Goal: Task Accomplishment & Management: Complete application form

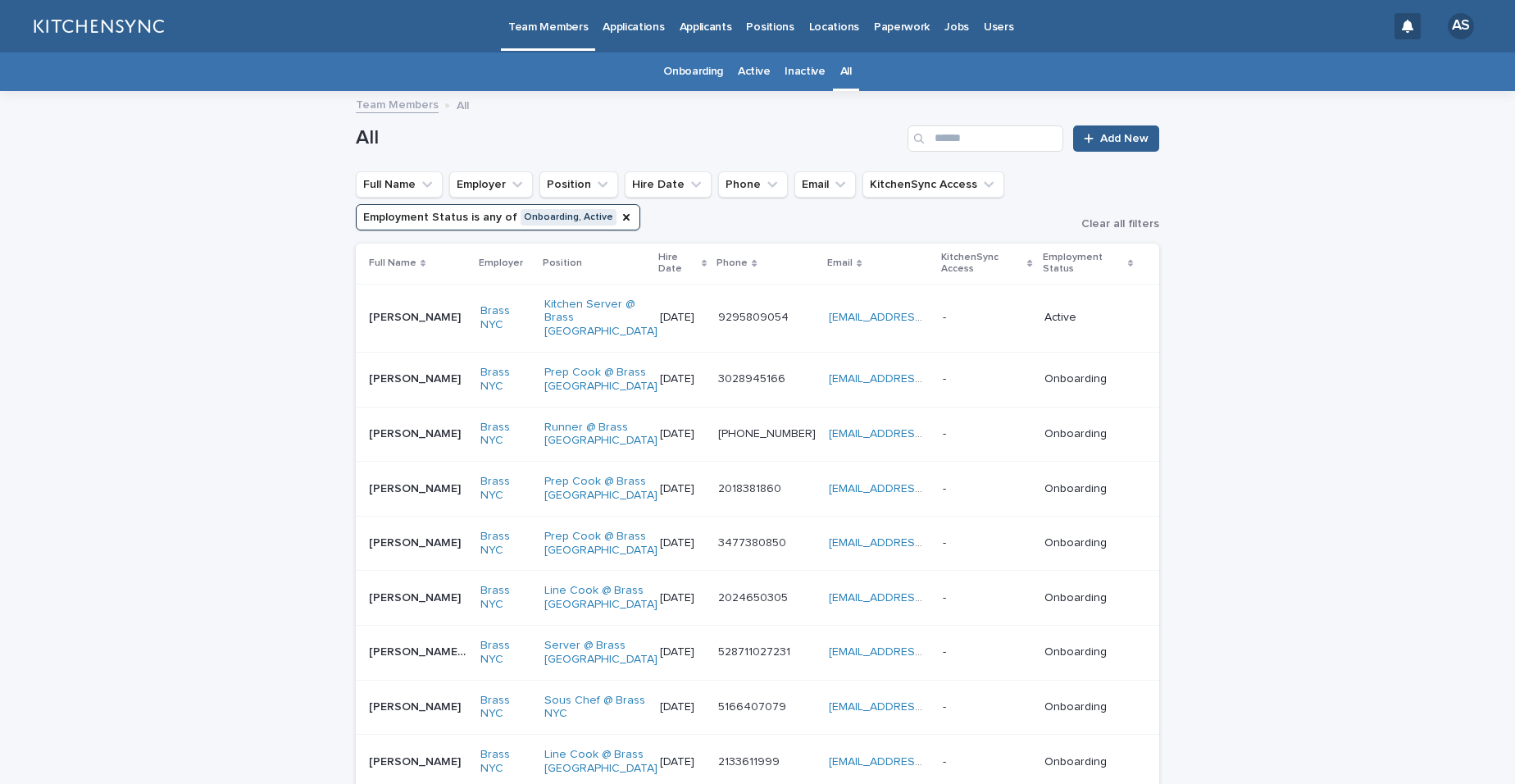
click at [623, 217] on icon "Employment Status" at bounding box center [626, 217] width 7 height 7
click at [986, 137] on input "Search" at bounding box center [986, 138] width 156 height 26
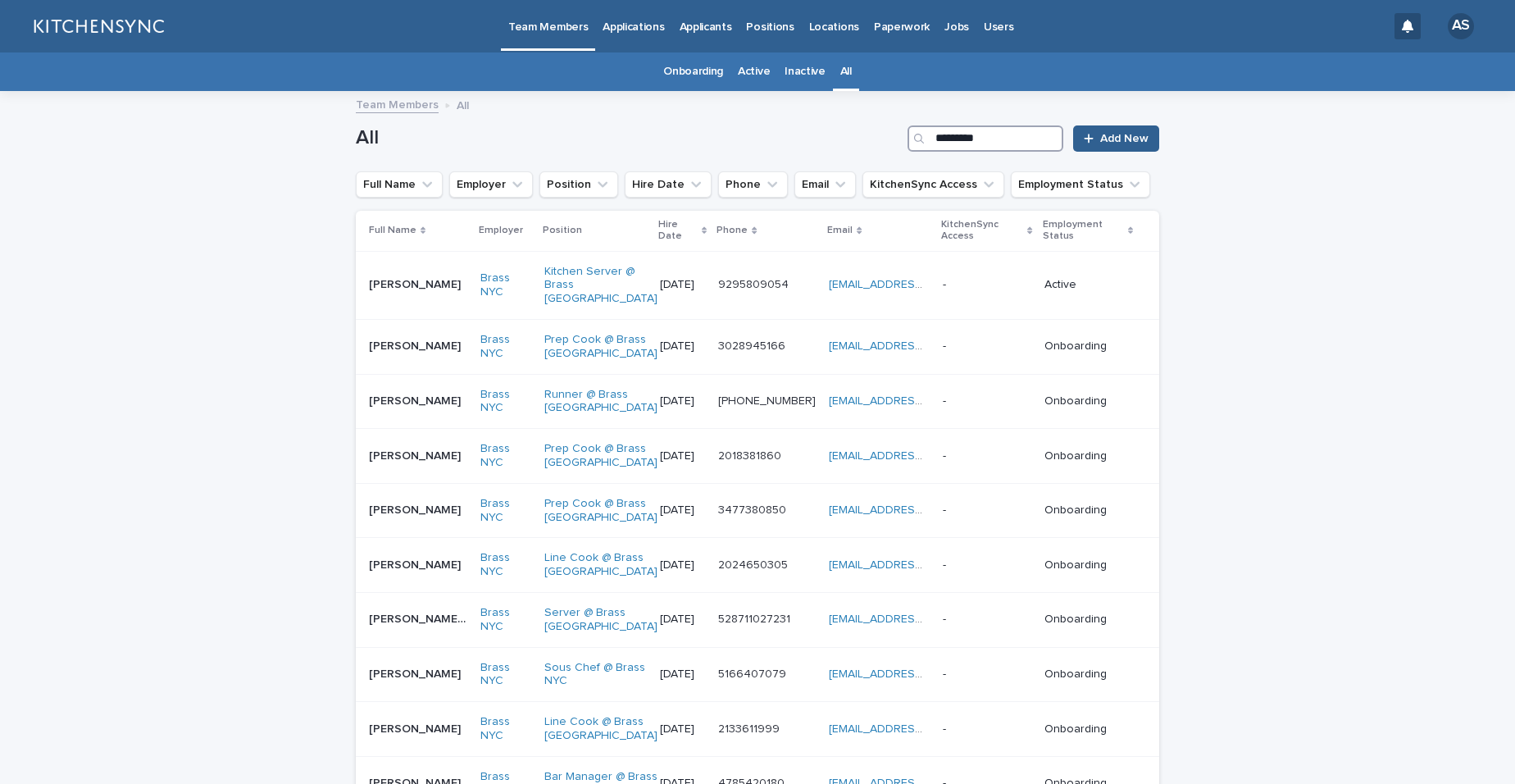
type input "**********"
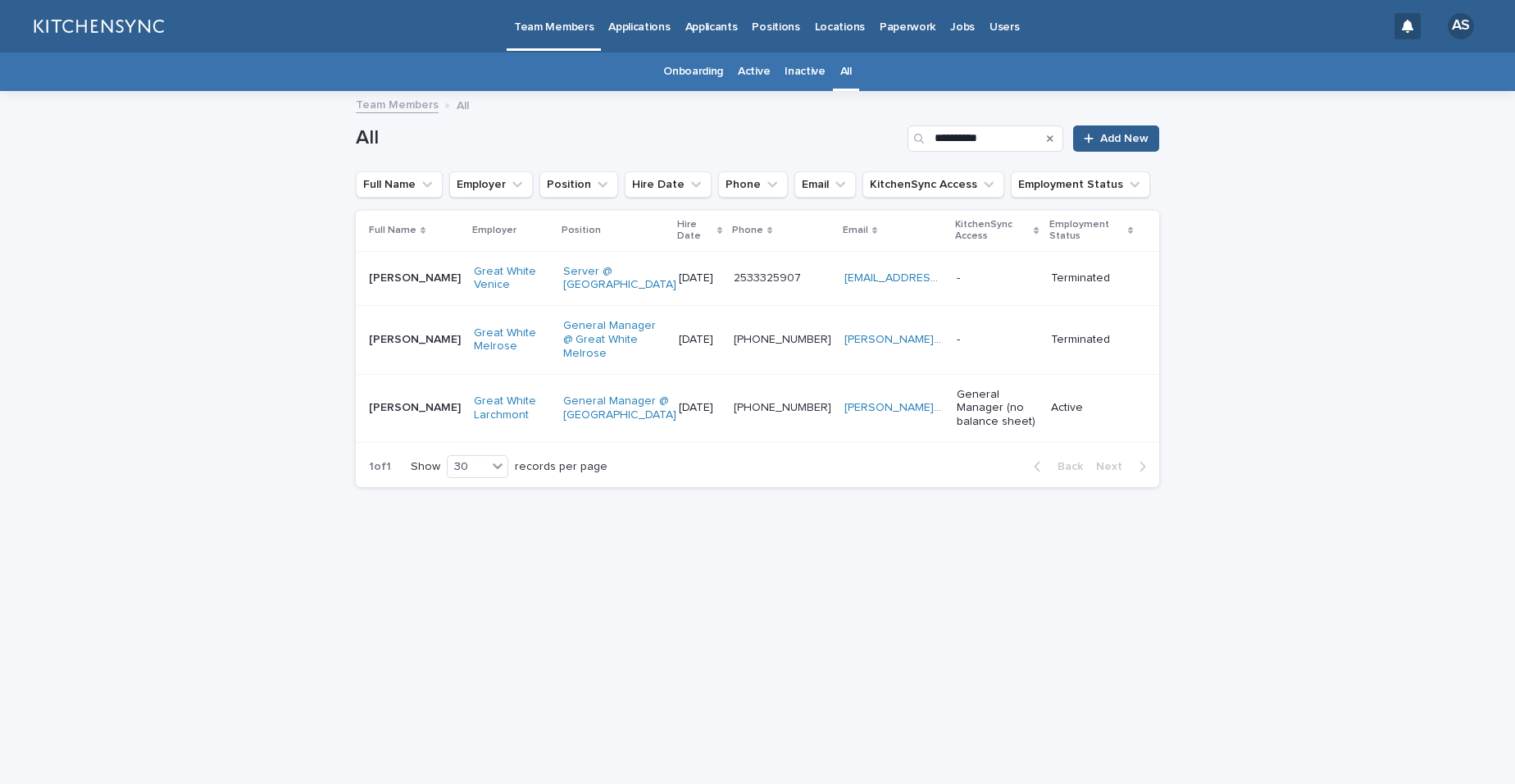
click at [406, 427] on td "[PERSON_NAME] [PERSON_NAME]" at bounding box center [411, 407] width 111 height 68
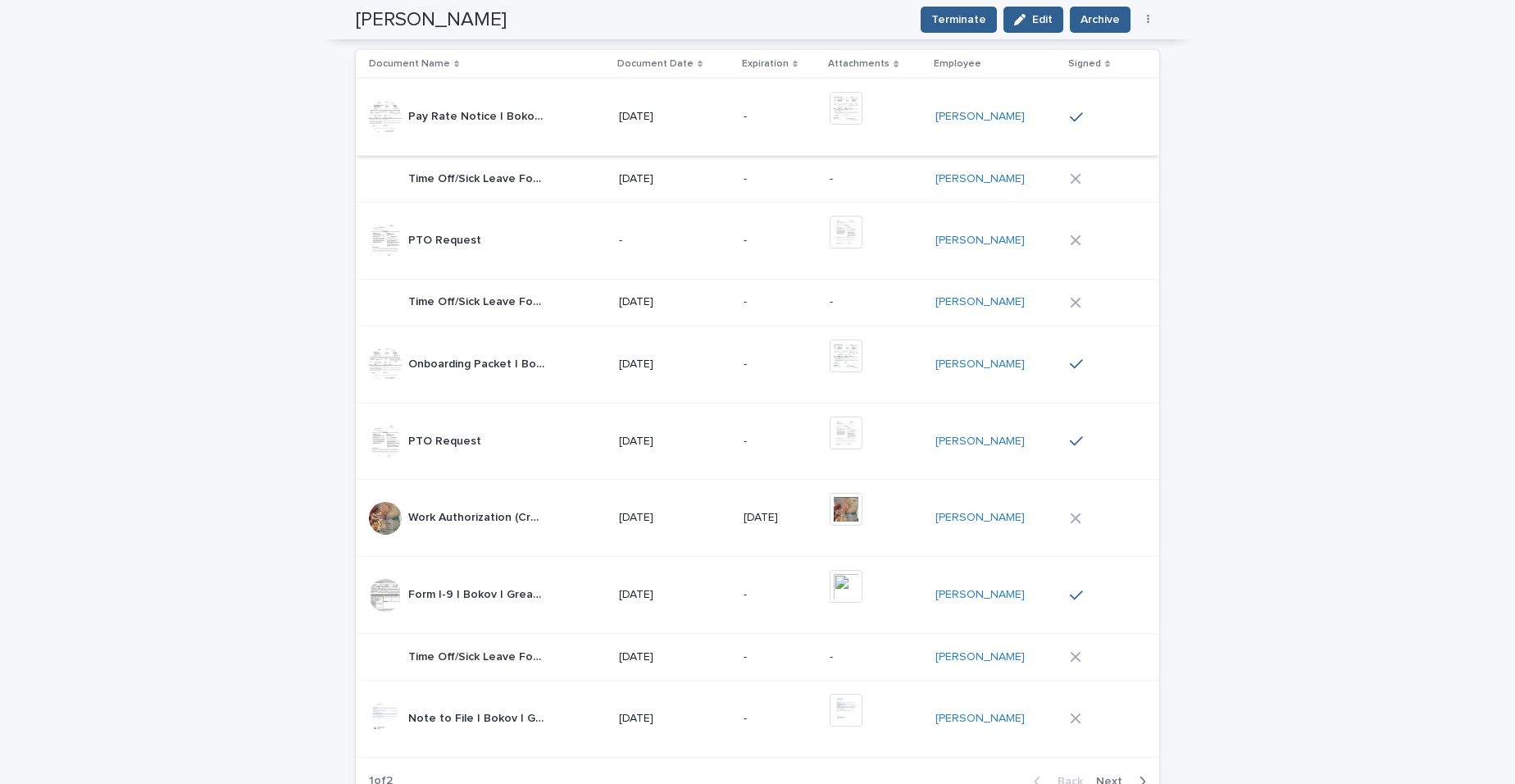
scroll to position [1499, 0]
click at [1108, 778] on span "Next" at bounding box center [1114, 784] width 36 height 12
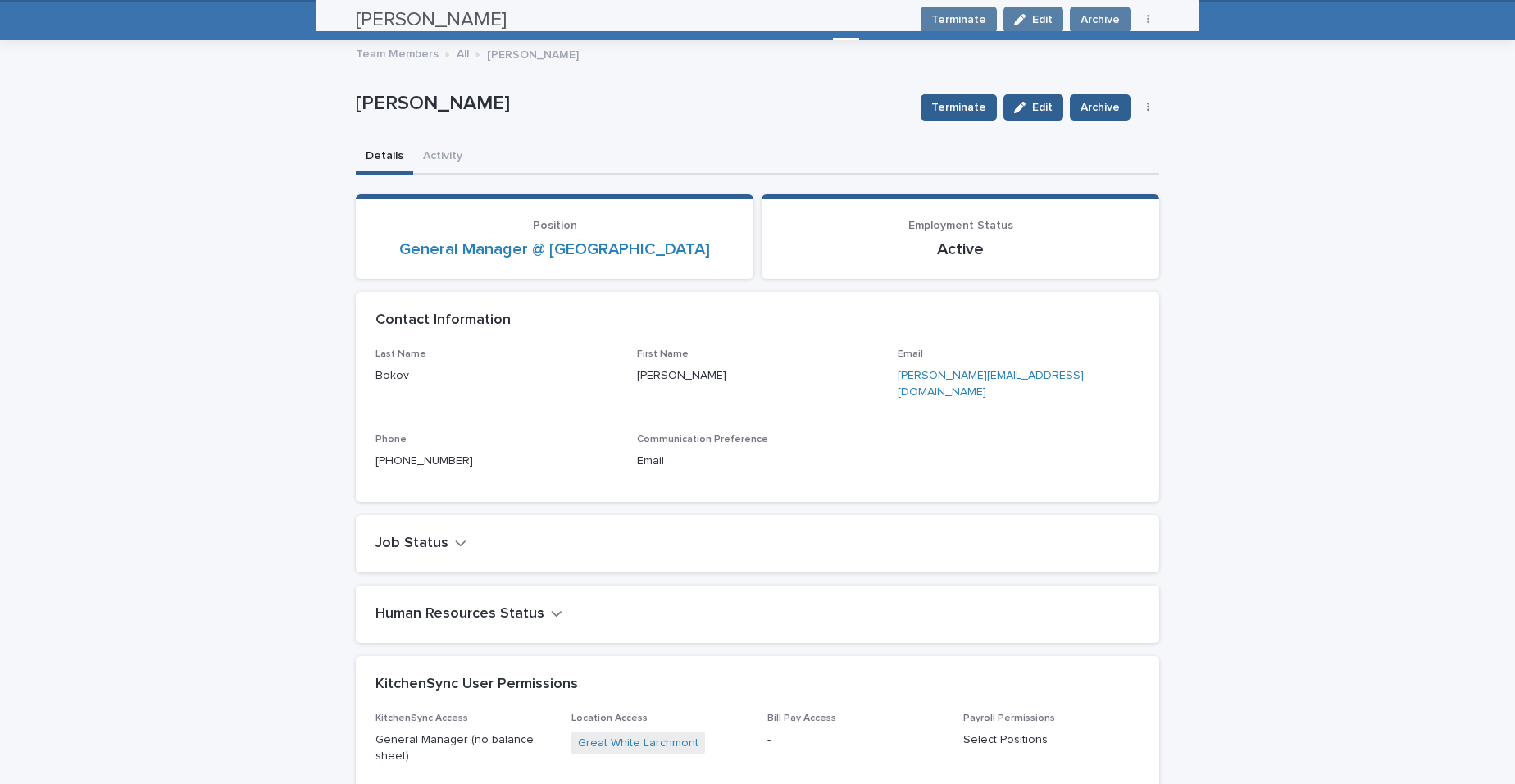
scroll to position [24, 0]
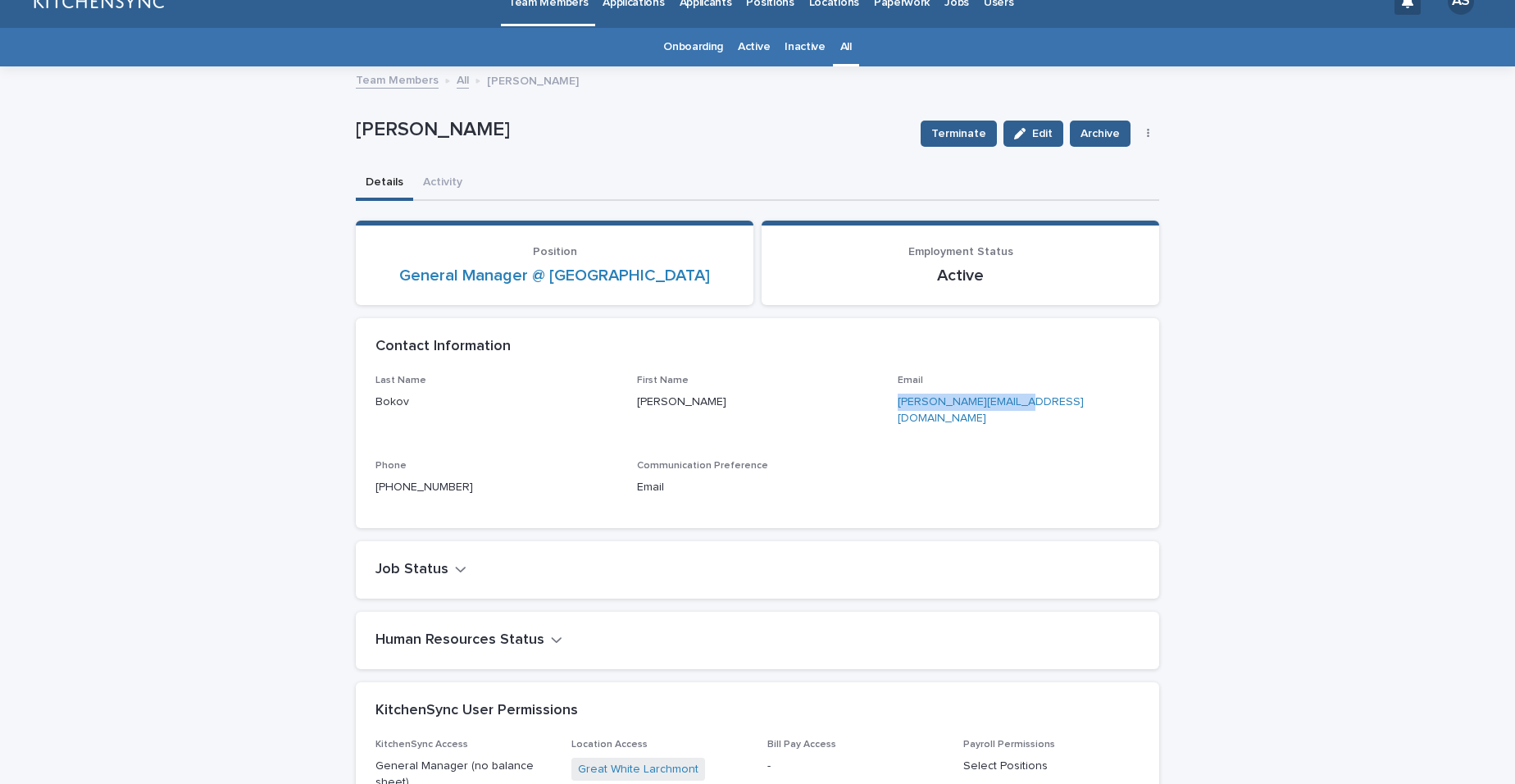
drag, startPoint x: 1010, startPoint y: 403, endPoint x: 891, endPoint y: 409, distance: 119.2
click at [898, 409] on p "[PERSON_NAME][EMAIL_ADDRESS][DOMAIN_NAME]" at bounding box center [1018, 411] width 242 height 35
copy link "[PERSON_NAME][EMAIL_ADDRESS][DOMAIN_NAME]"
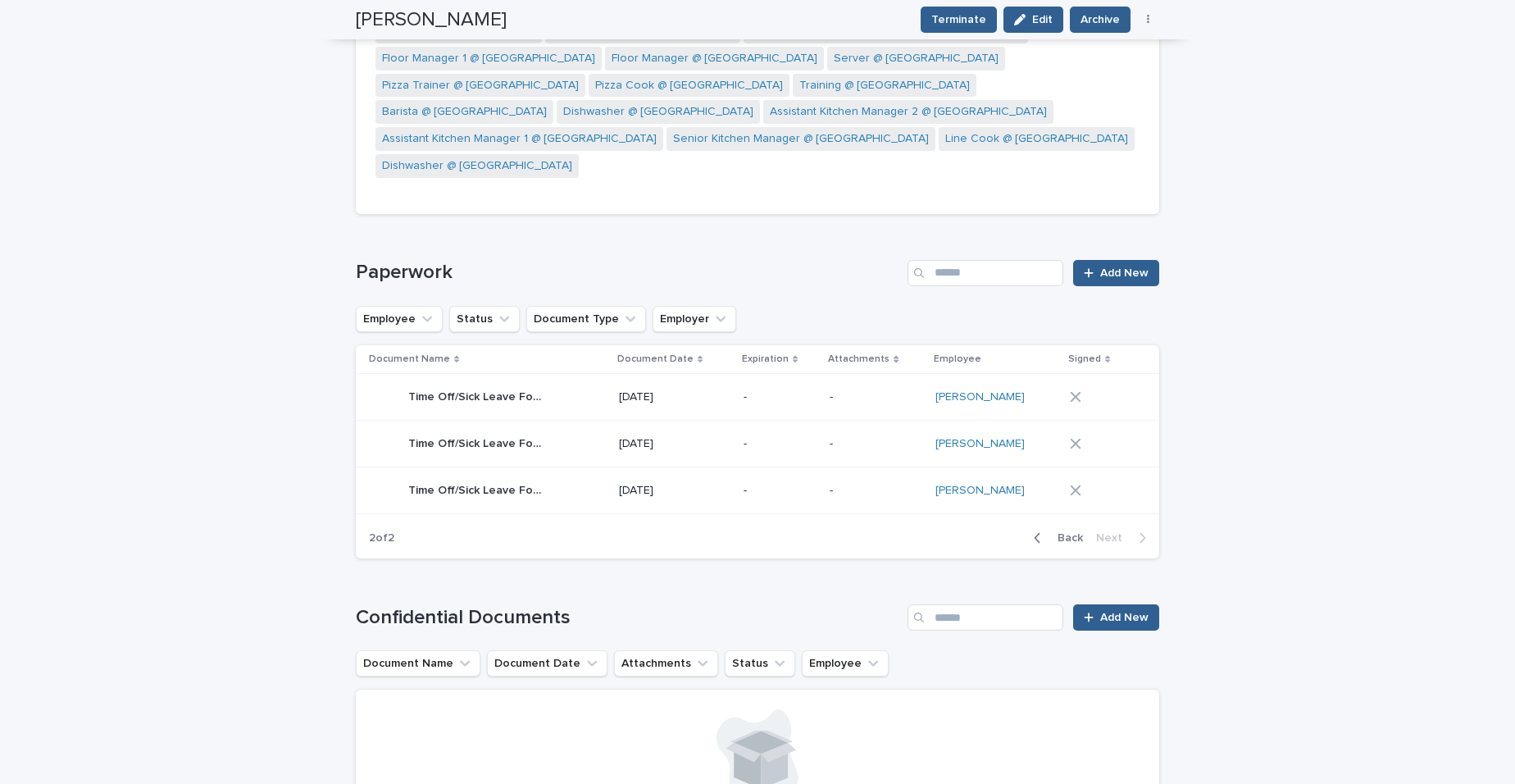
scroll to position [1205, 0]
click at [701, 469] on td "[DATE]" at bounding box center [674, 491] width 125 height 46
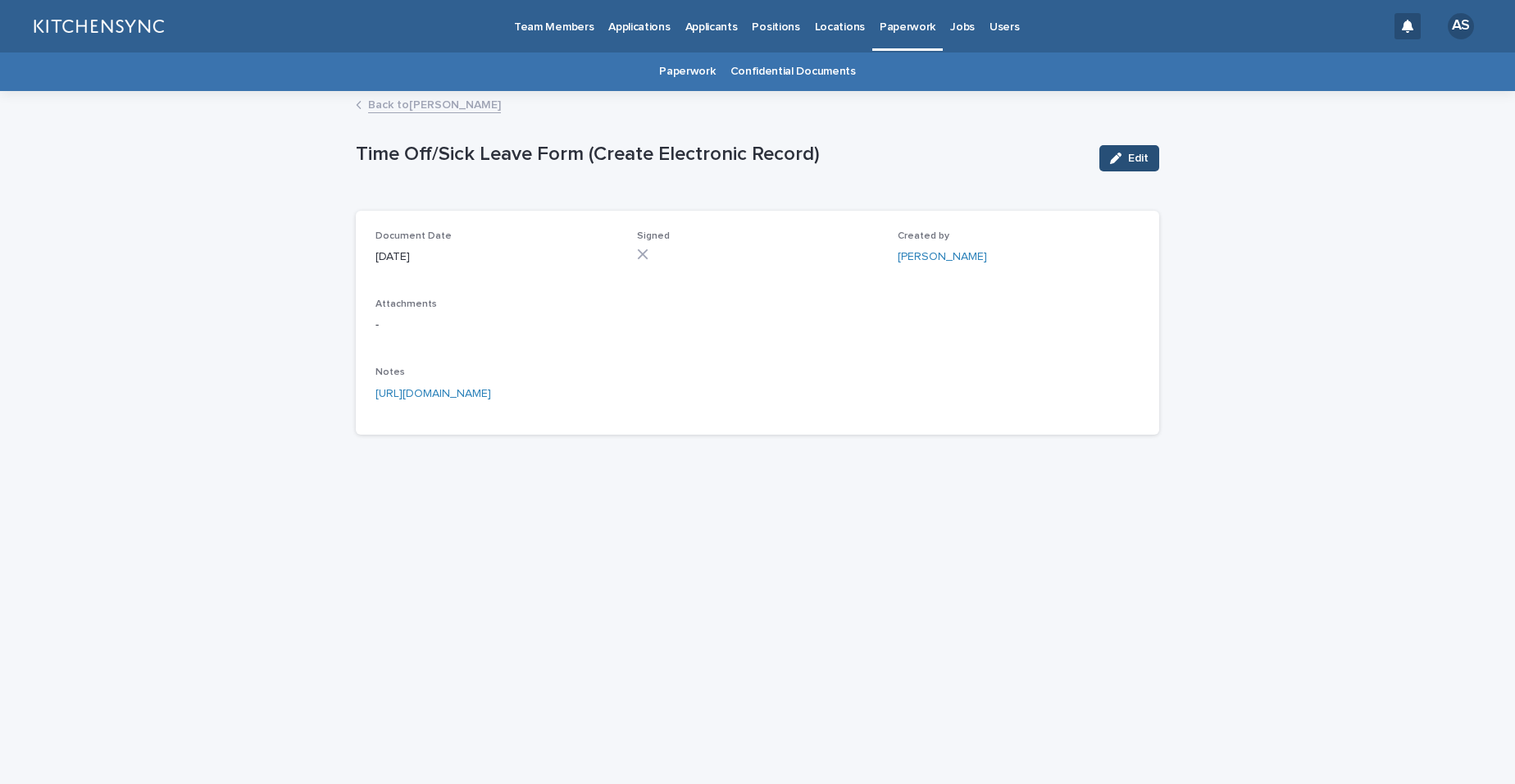
click at [1132, 156] on span "Edit" at bounding box center [1138, 158] width 20 height 12
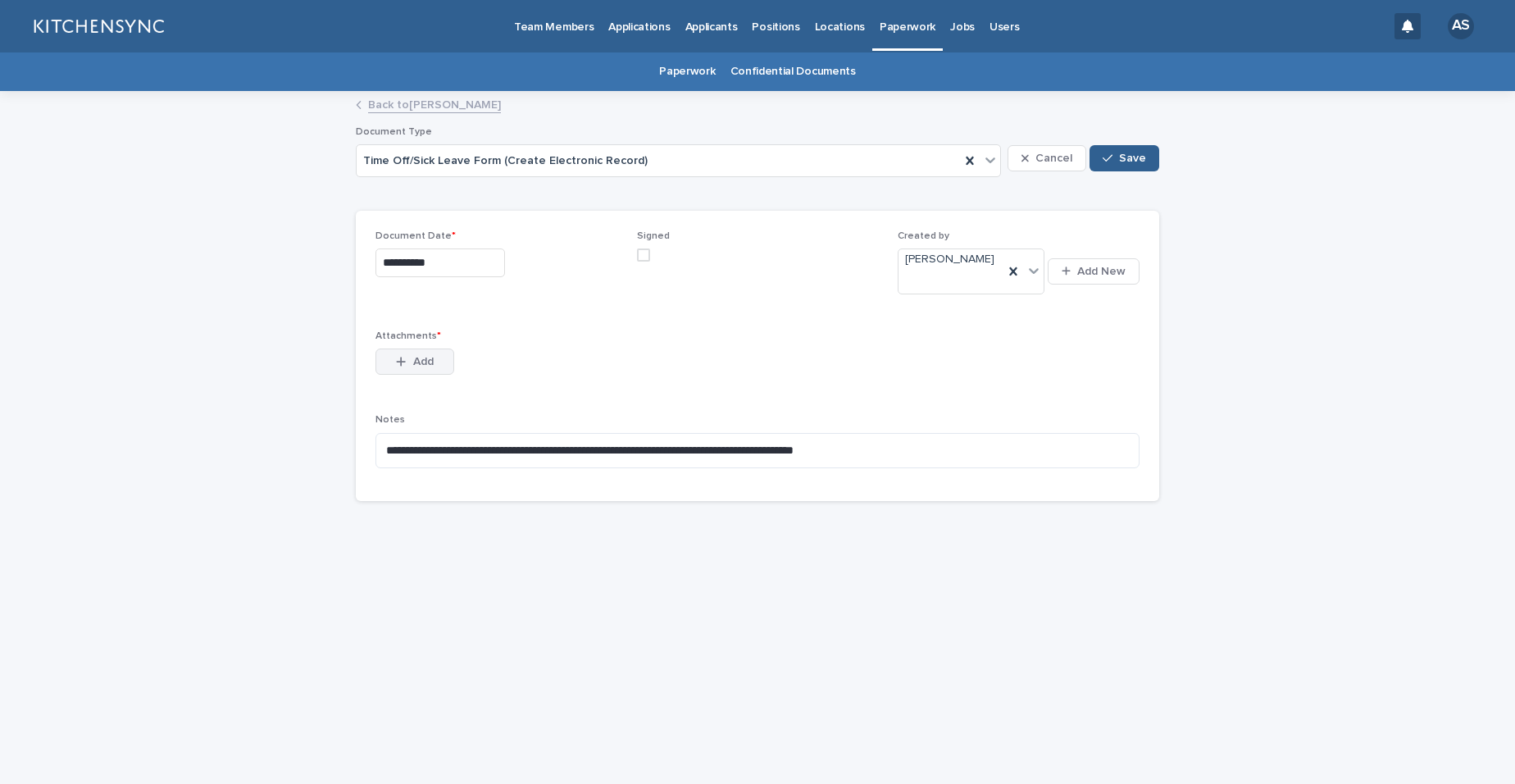
click at [431, 356] on button "Add" at bounding box center [414, 361] width 78 height 26
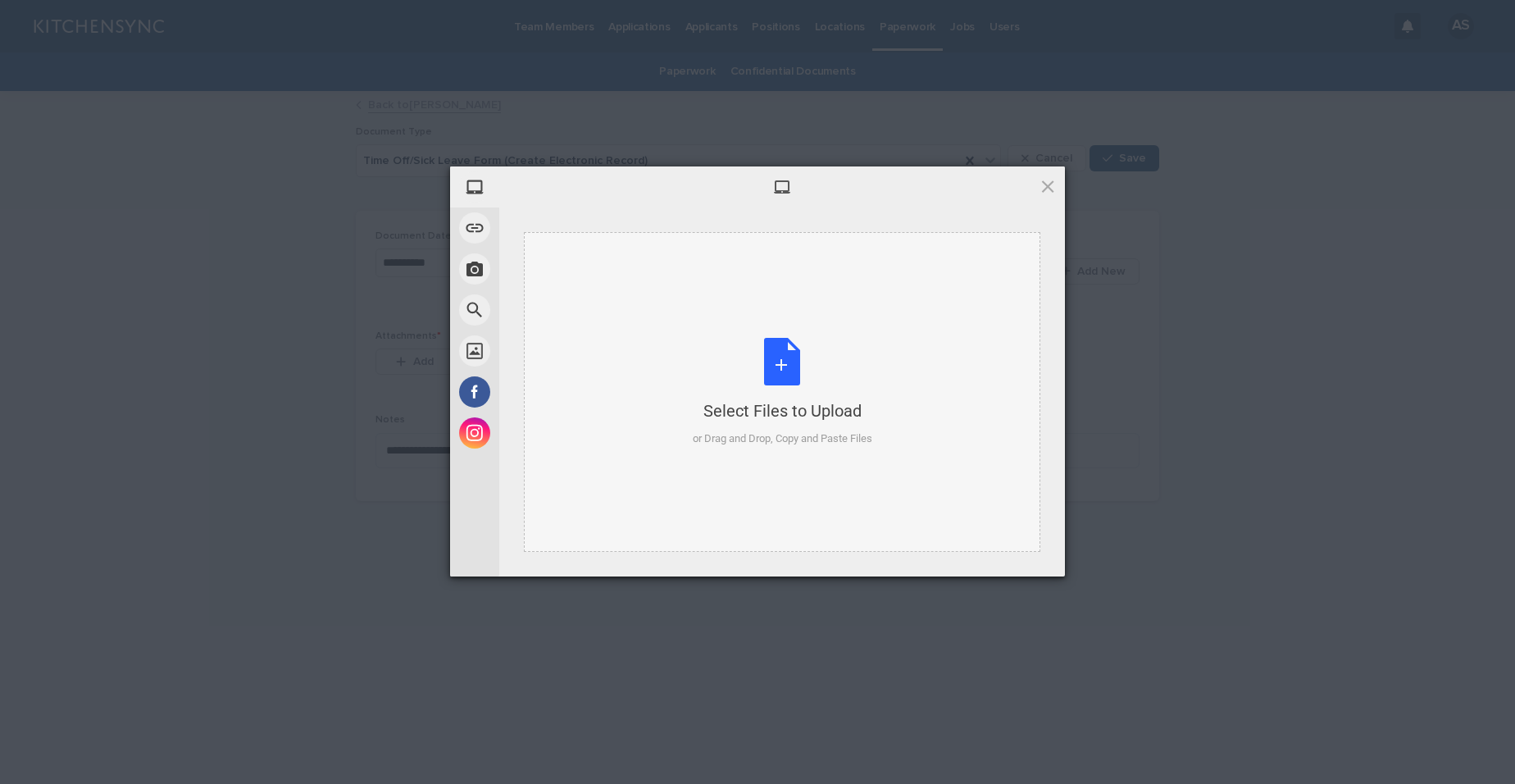
click at [765, 368] on div "Select Files to Upload or Drag and Drop, Copy and Paste Files" at bounding box center [782, 392] width 180 height 109
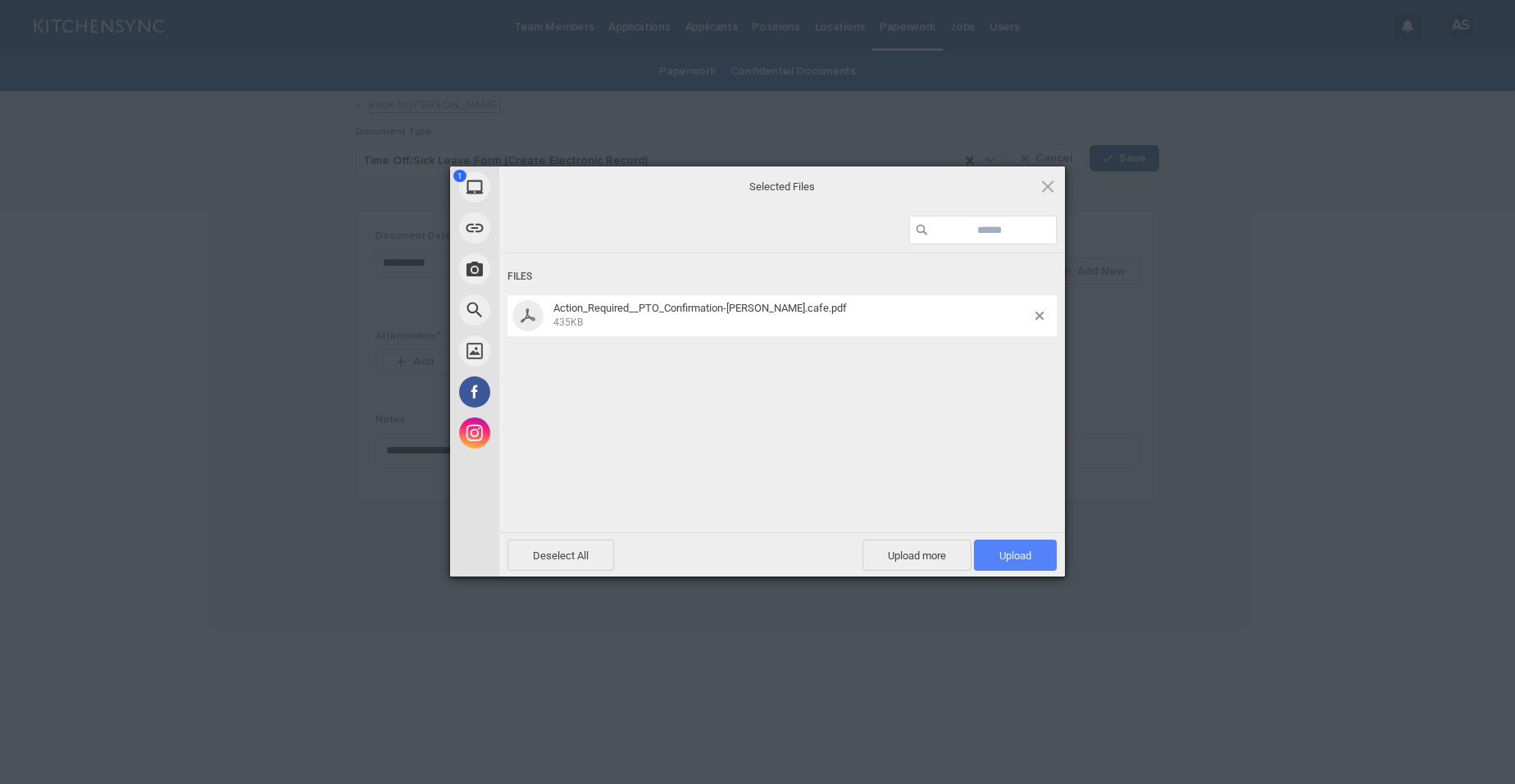
click at [1018, 558] on span "Upload 1" at bounding box center [1016, 556] width 32 height 13
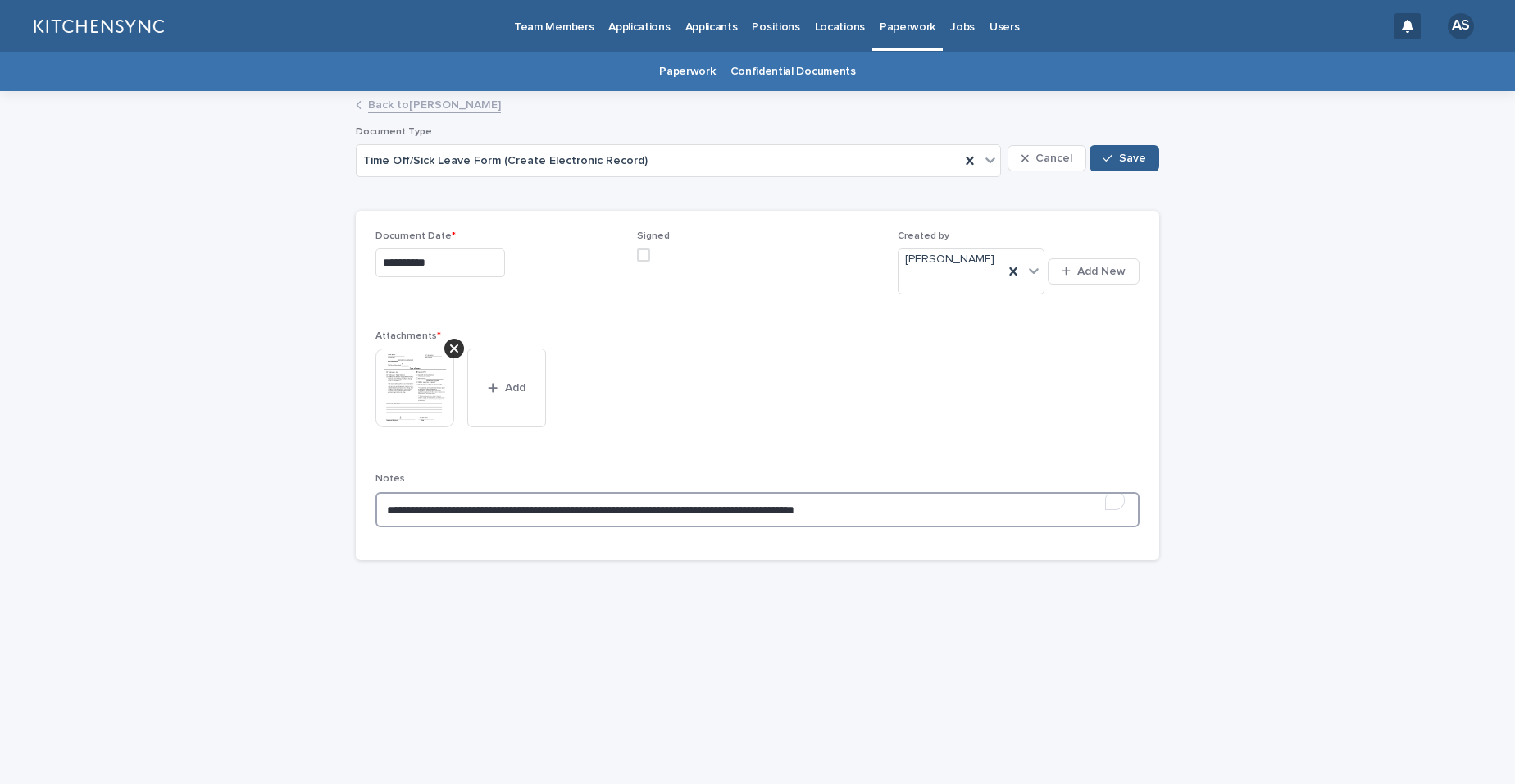
drag, startPoint x: 946, startPoint y: 492, endPoint x: 385, endPoint y: 491, distance: 561.0
click at [385, 492] on textarea "**********" at bounding box center [757, 510] width 764 height 35
click at [645, 255] on span at bounding box center [644, 255] width 13 height 13
click at [1148, 147] on button "Save" at bounding box center [1124, 158] width 70 height 26
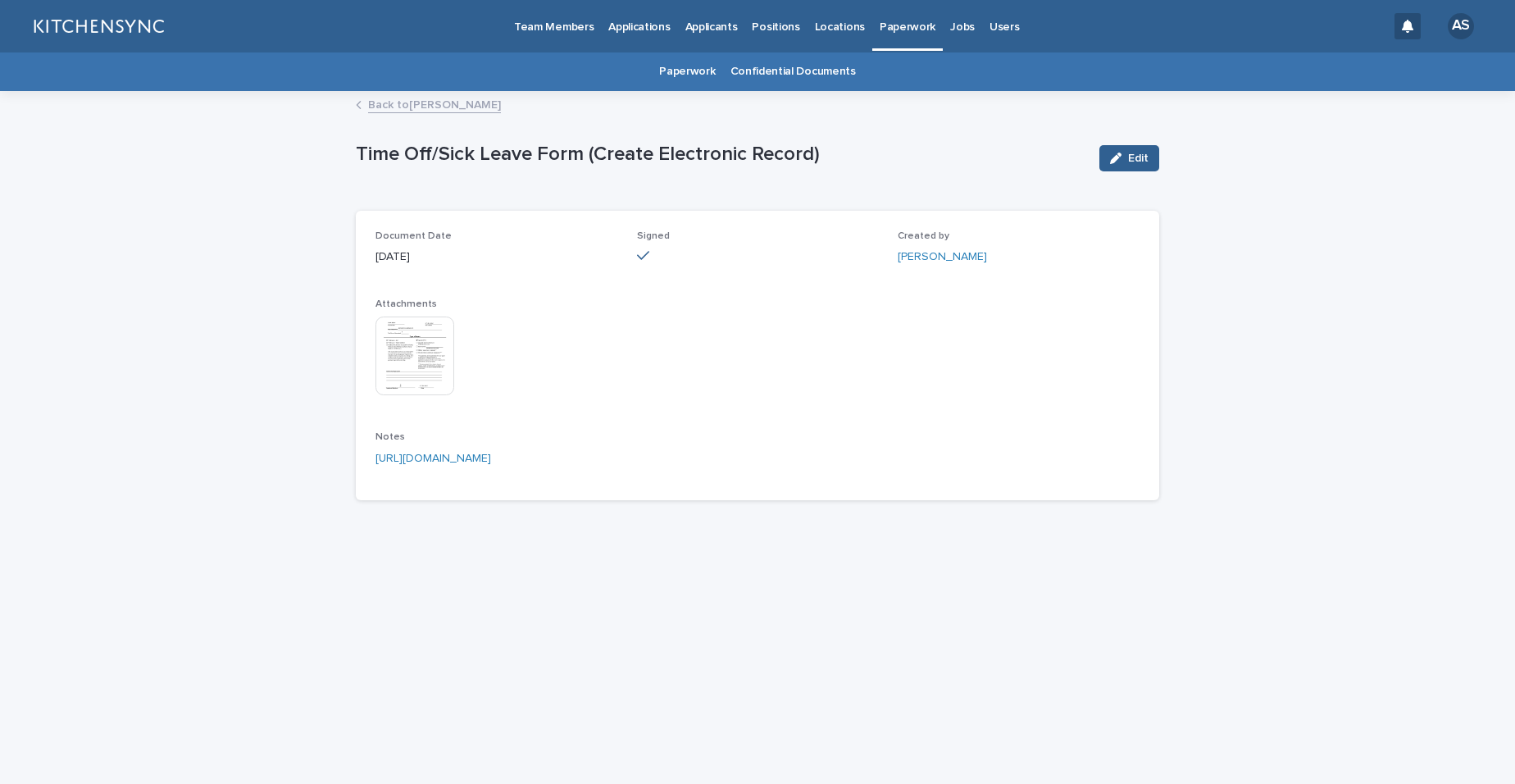
click at [454, 105] on link "Back to [PERSON_NAME]" at bounding box center [435, 104] width 133 height 19
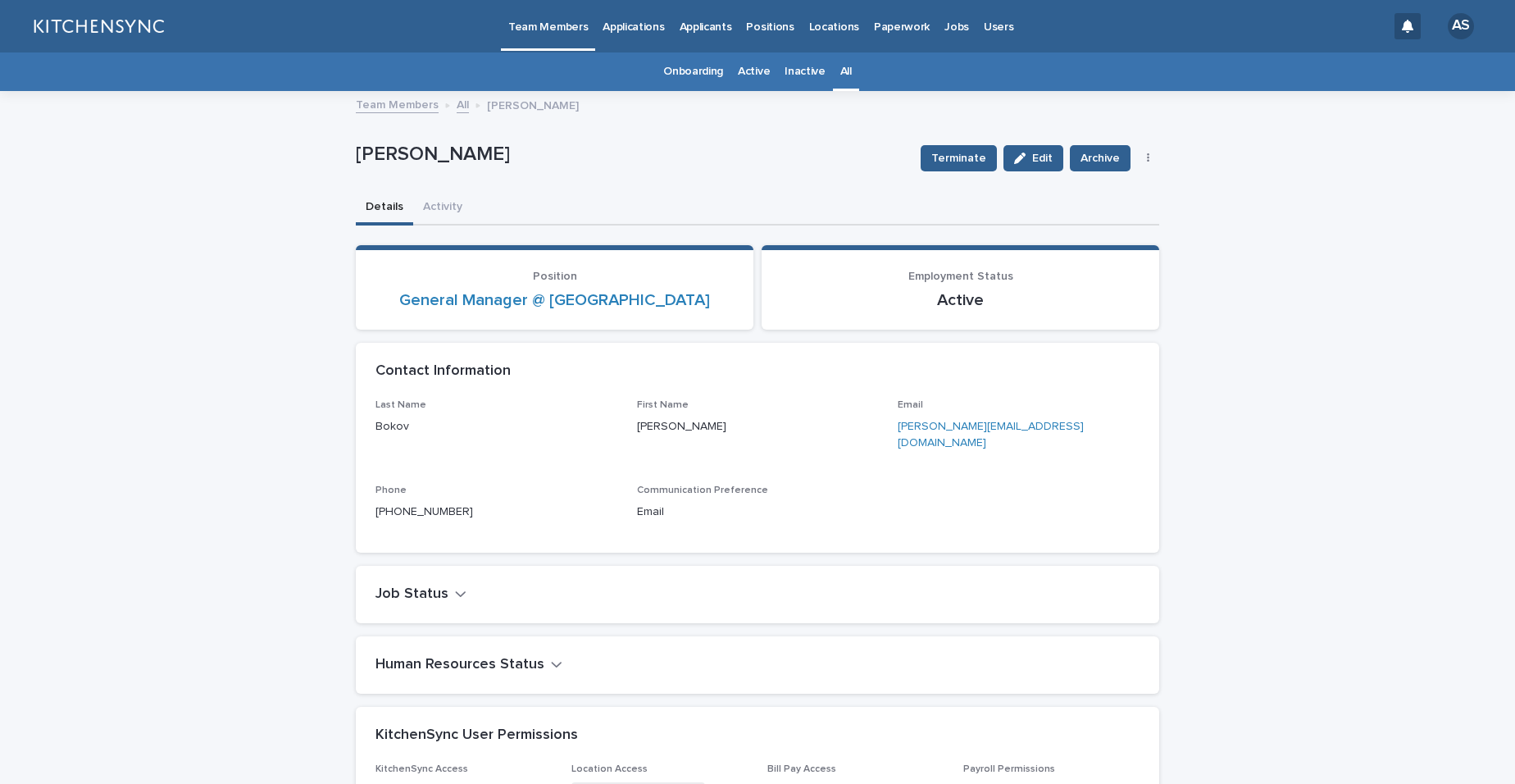
scroll to position [52, 0]
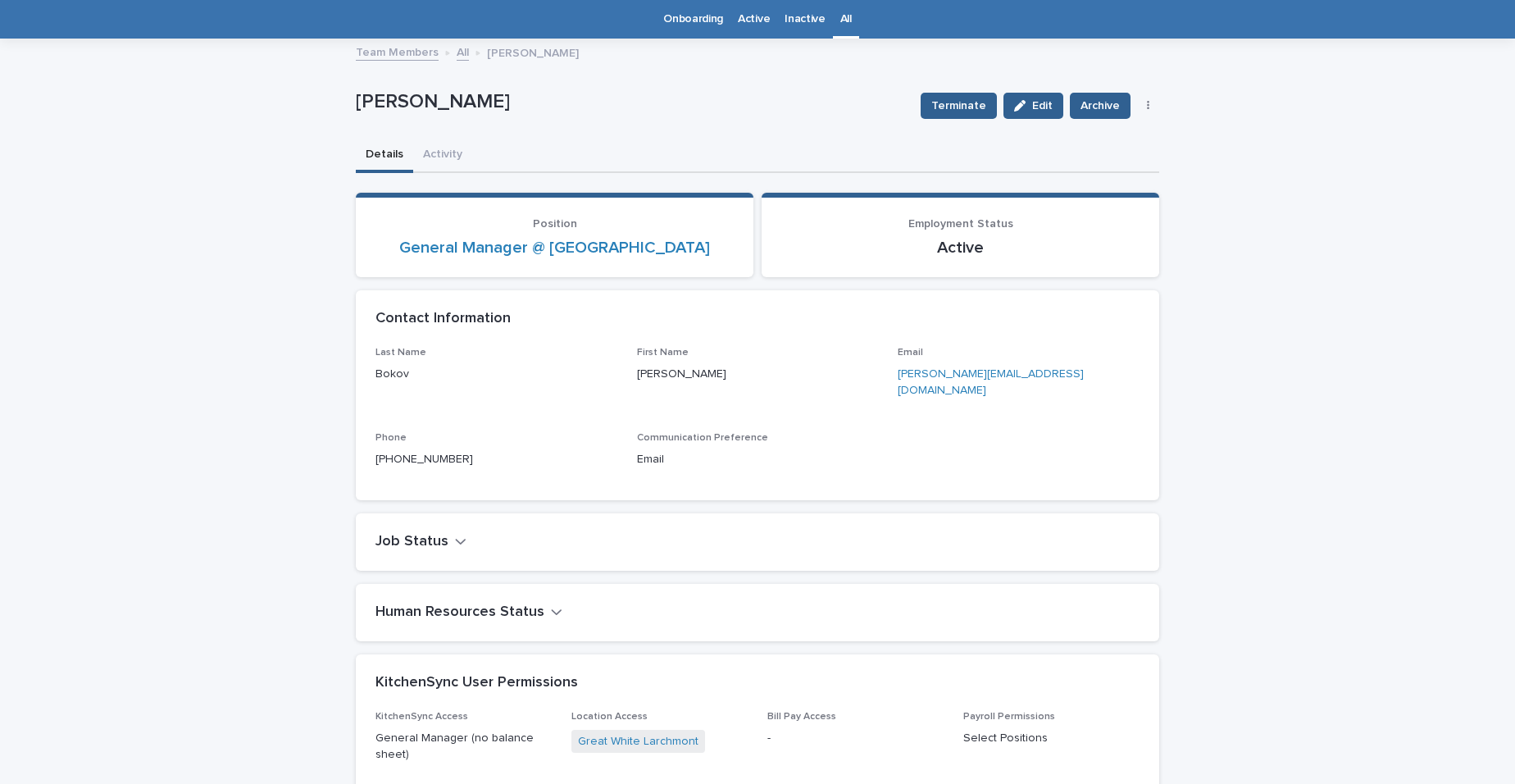
click at [1108, 513] on div "Job Status" at bounding box center [757, 542] width 803 height 57
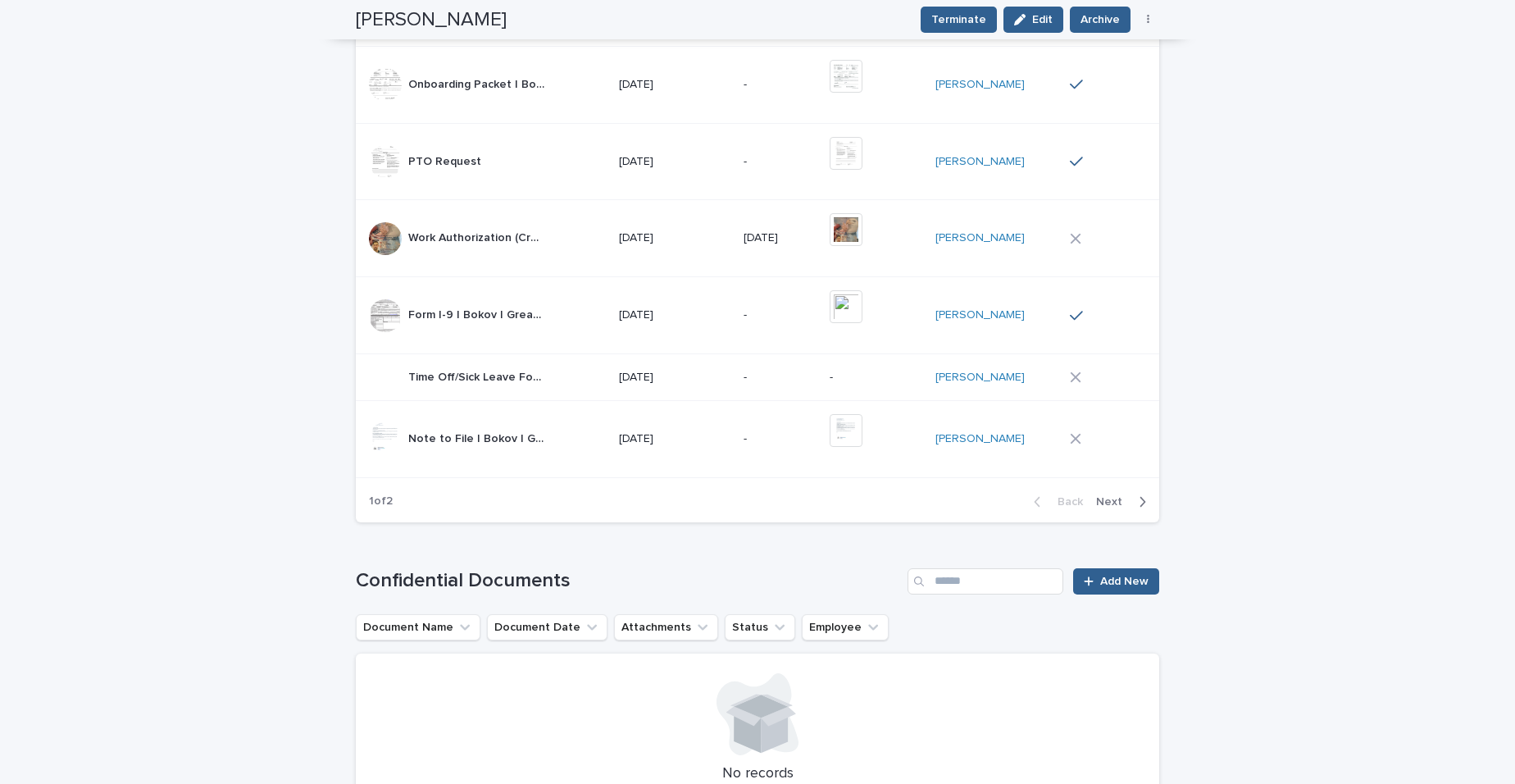
click at [1120, 496] on span "Next" at bounding box center [1114, 502] width 36 height 12
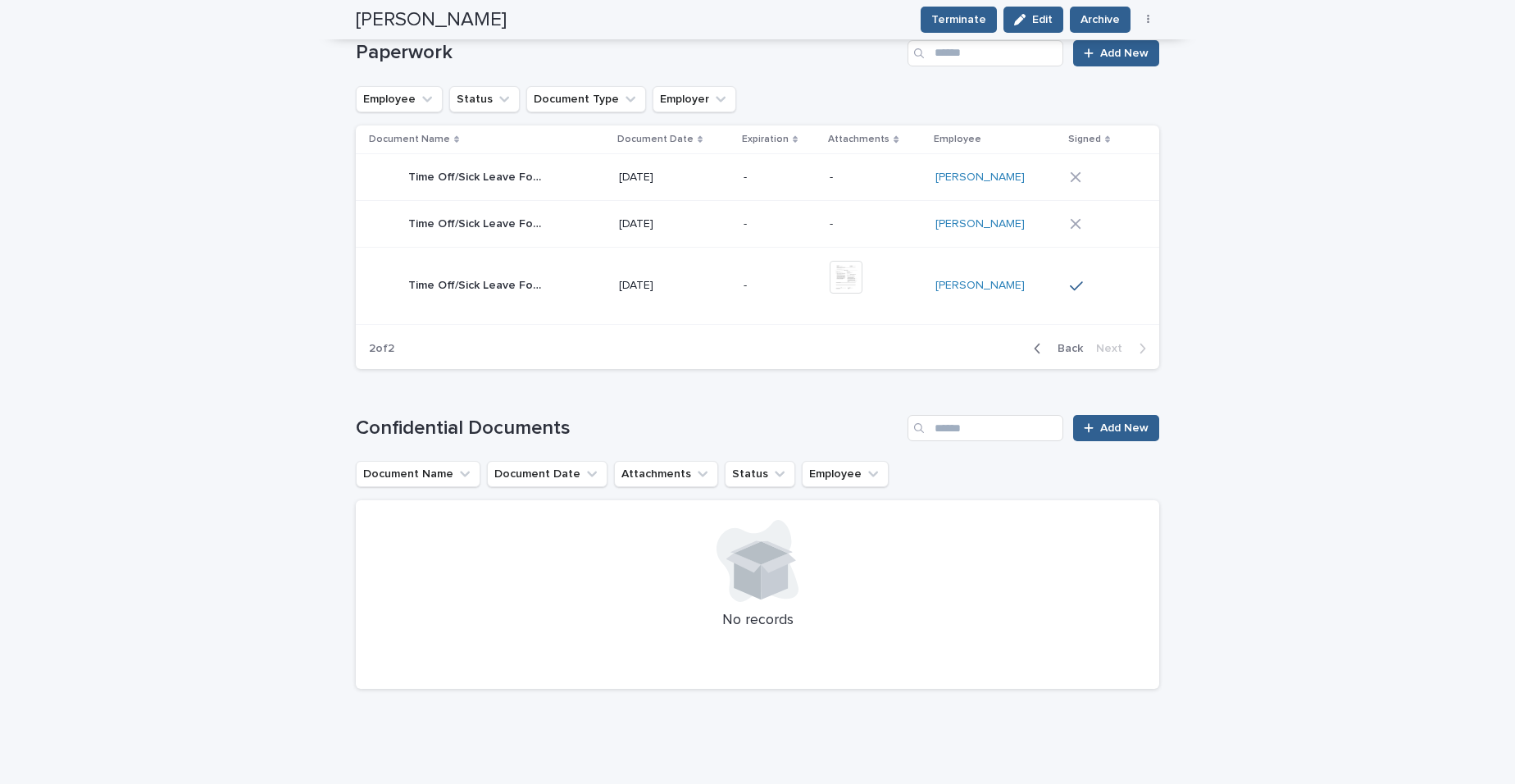
scroll to position [1355, 0]
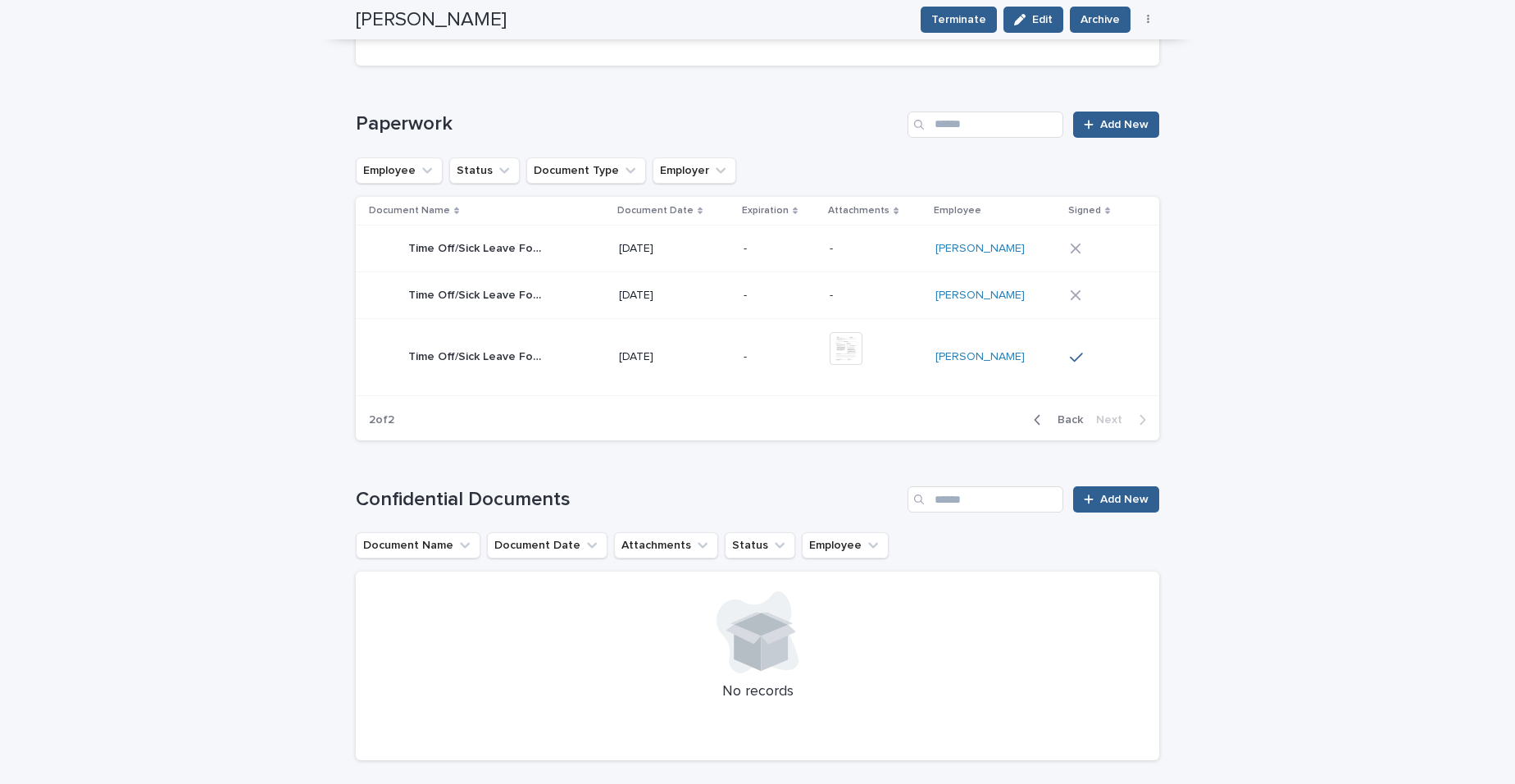
click at [729, 288] on p "[DATE]" at bounding box center [674, 295] width 111 height 14
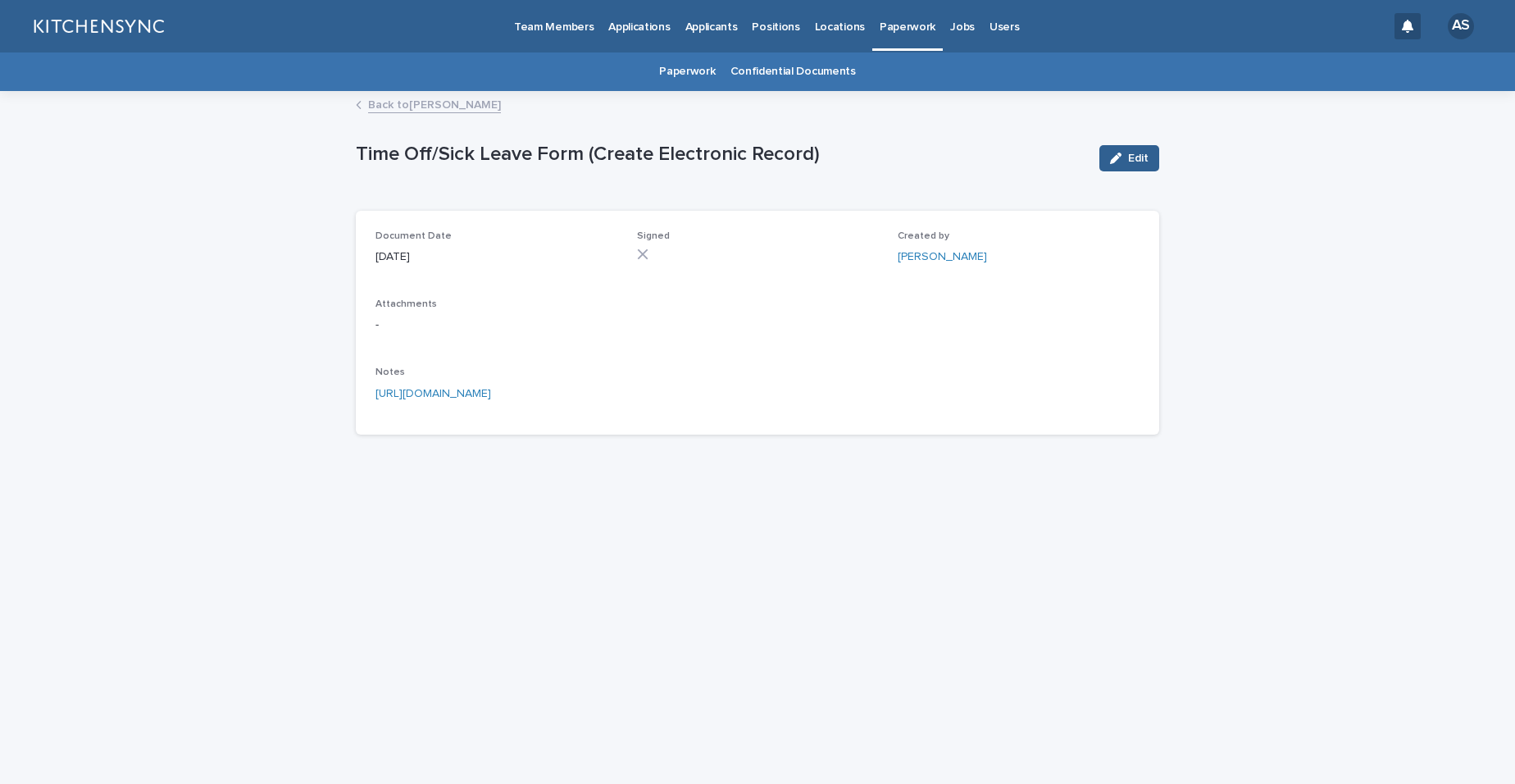
drag, startPoint x: 738, startPoint y: 390, endPoint x: 541, endPoint y: 424, distance: 199.9
click at [382, 396] on p "[URL][DOMAIN_NAME]" at bounding box center [757, 394] width 764 height 17
click at [450, 398] on link "[URL][DOMAIN_NAME]" at bounding box center [432, 394] width 116 height 12
click at [531, 424] on div "Document Date [DATE] Signed Created by [PERSON_NAME] Attachments - Notes [URL][…" at bounding box center [757, 323] width 803 height 224
click at [1122, 165] on button "Edit" at bounding box center [1129, 158] width 60 height 26
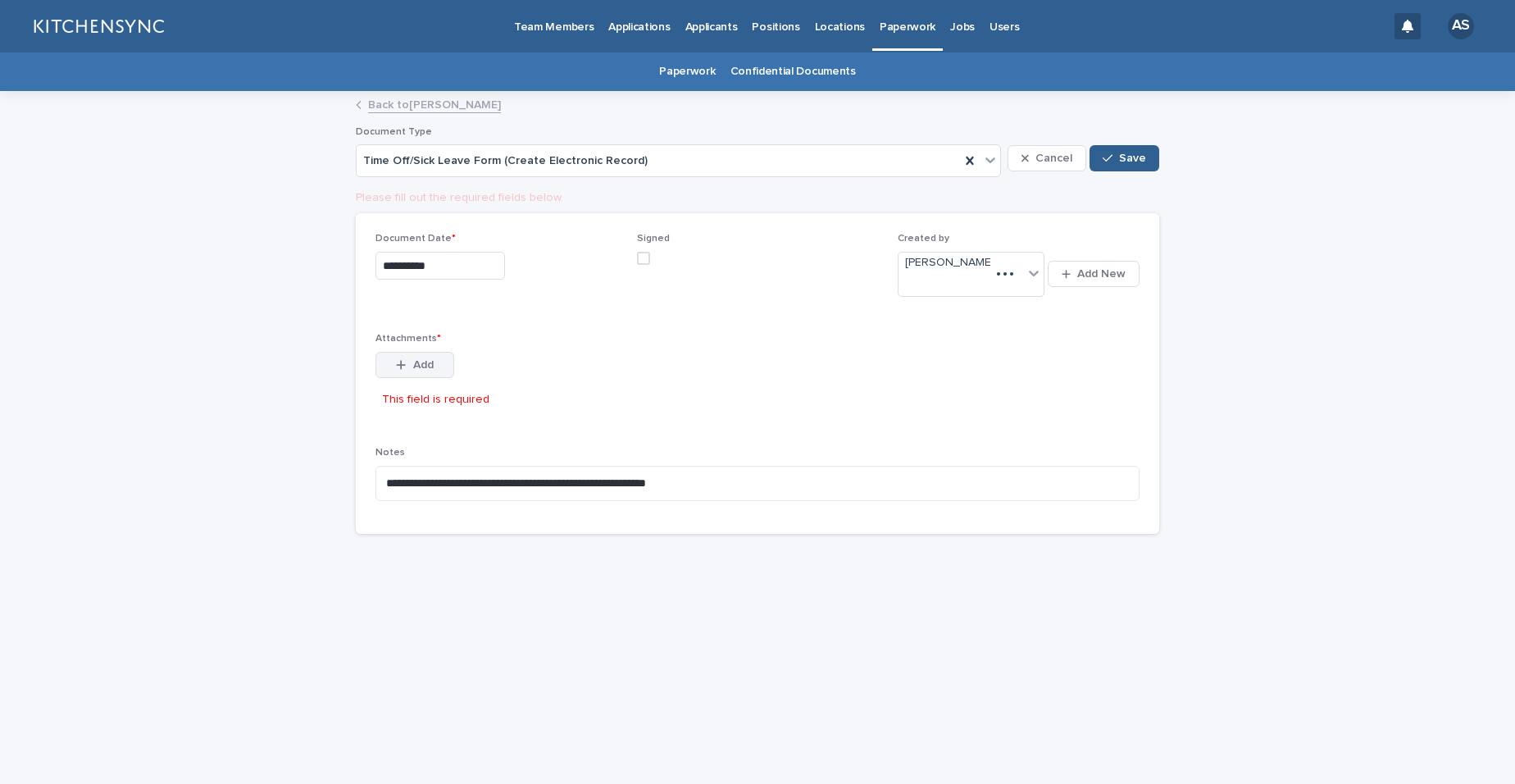
click at [431, 346] on div "Attachments * This file cannot be opened Download File Add This field is requir…" at bounding box center [496, 380] width 242 height 94
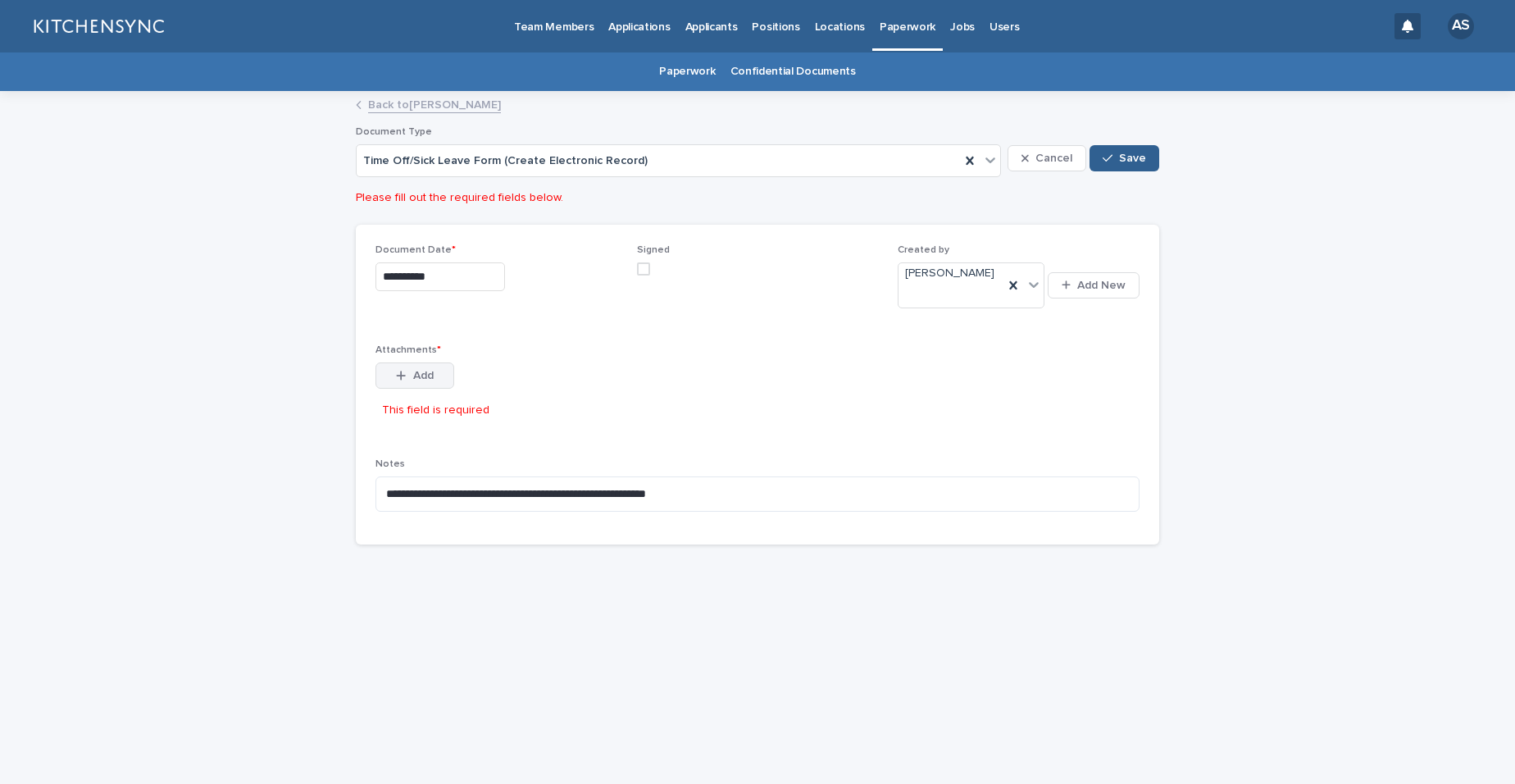
click at [415, 369] on button "Add" at bounding box center [414, 375] width 78 height 26
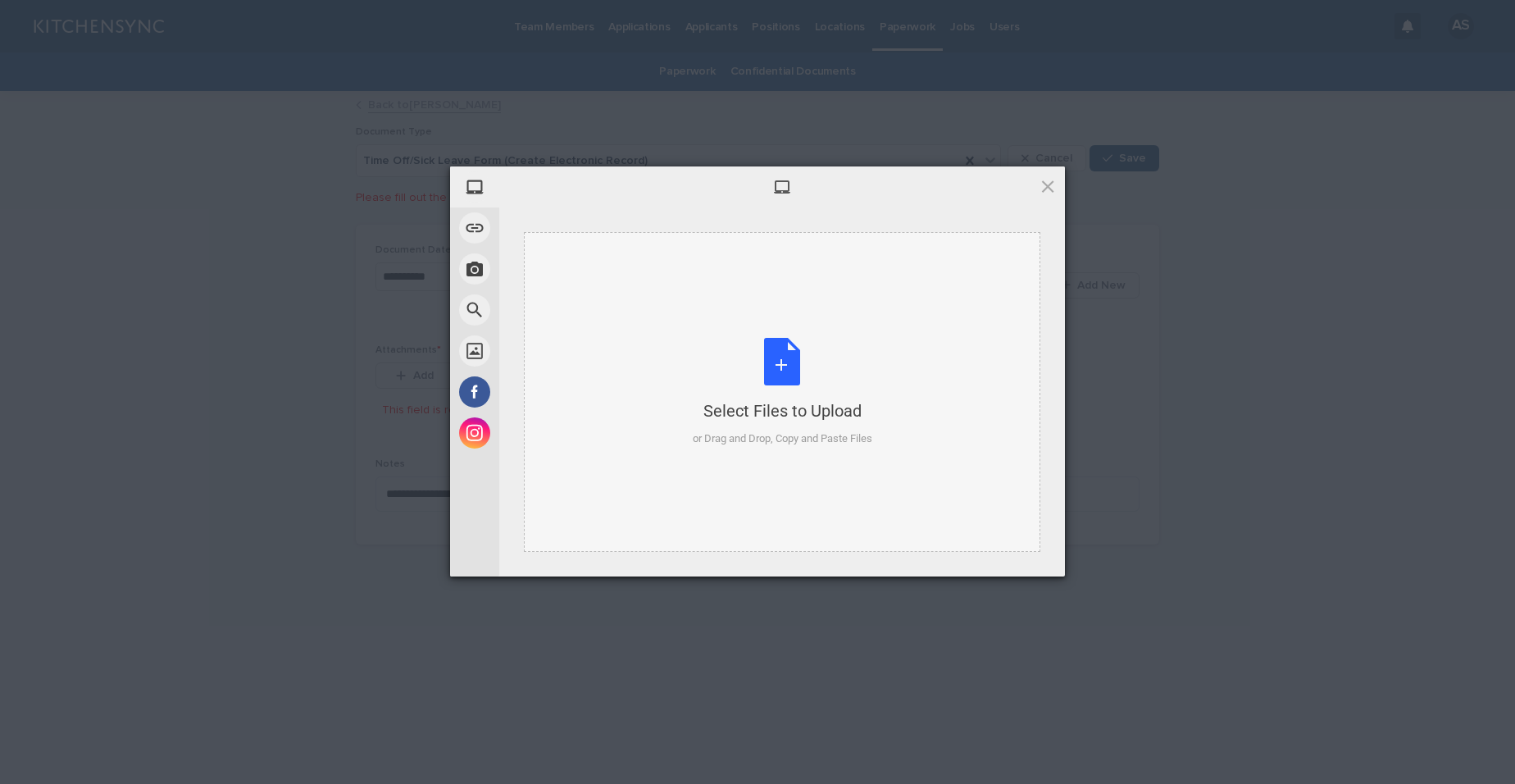
click at [794, 353] on div "Select Files to Upload or Drag and Drop, Copy and Paste Files" at bounding box center [782, 392] width 180 height 109
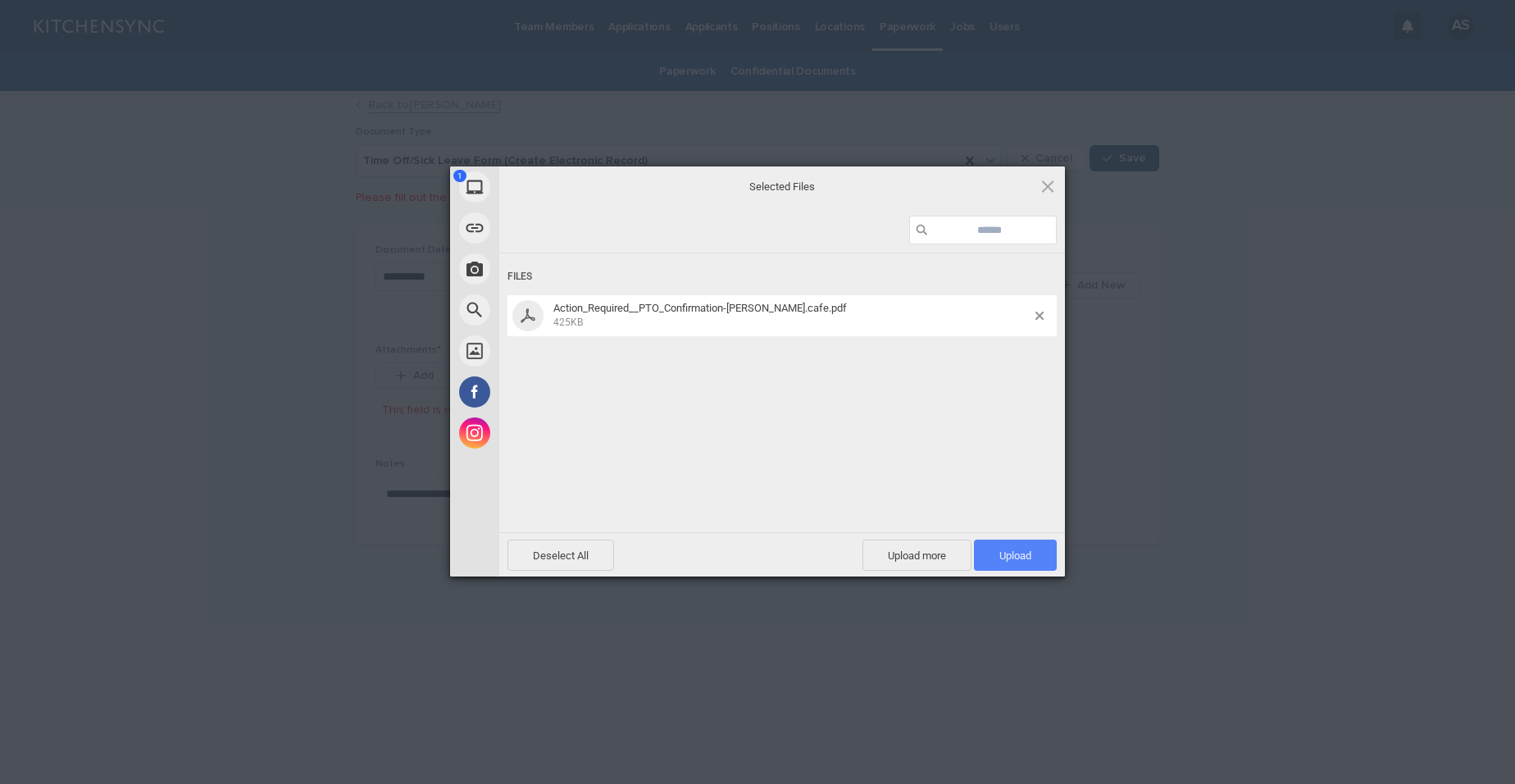
click at [1033, 548] on span "Upload 1" at bounding box center [1015, 555] width 83 height 31
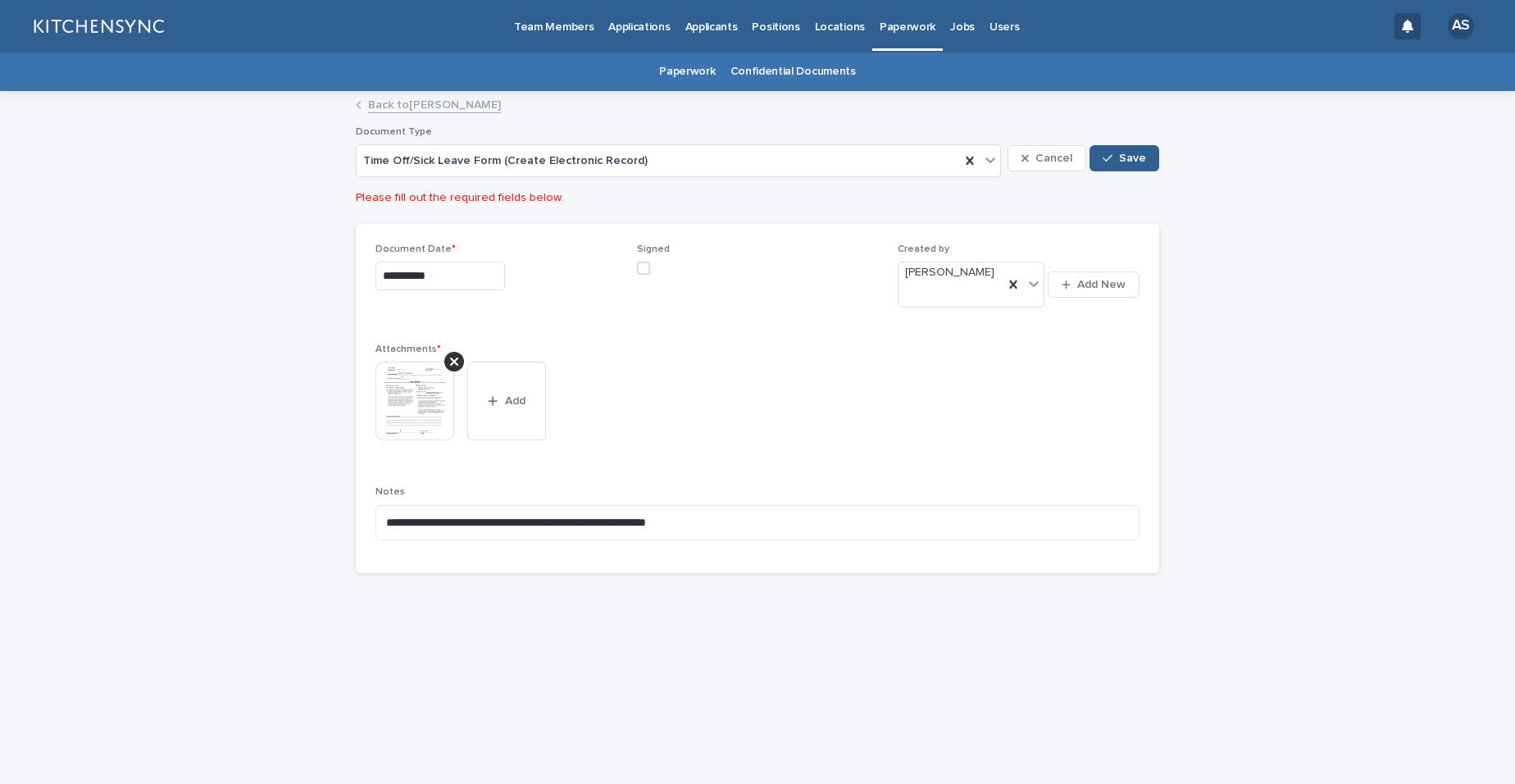
click at [643, 271] on div "Signed" at bounding box center [758, 266] width 242 height 45
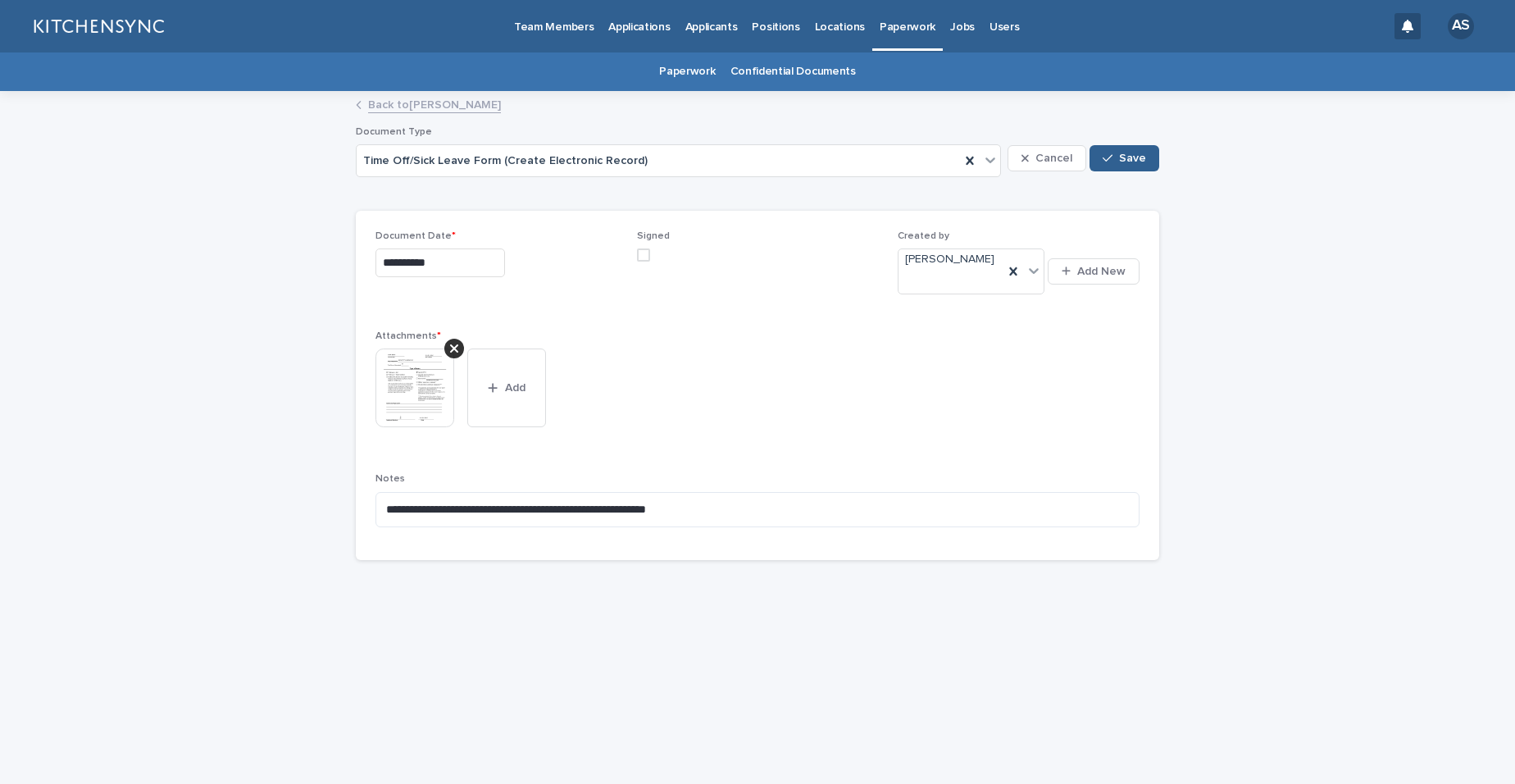
click at [647, 255] on span at bounding box center [644, 255] width 13 height 13
click at [1122, 158] on span "Save" at bounding box center [1132, 158] width 27 height 12
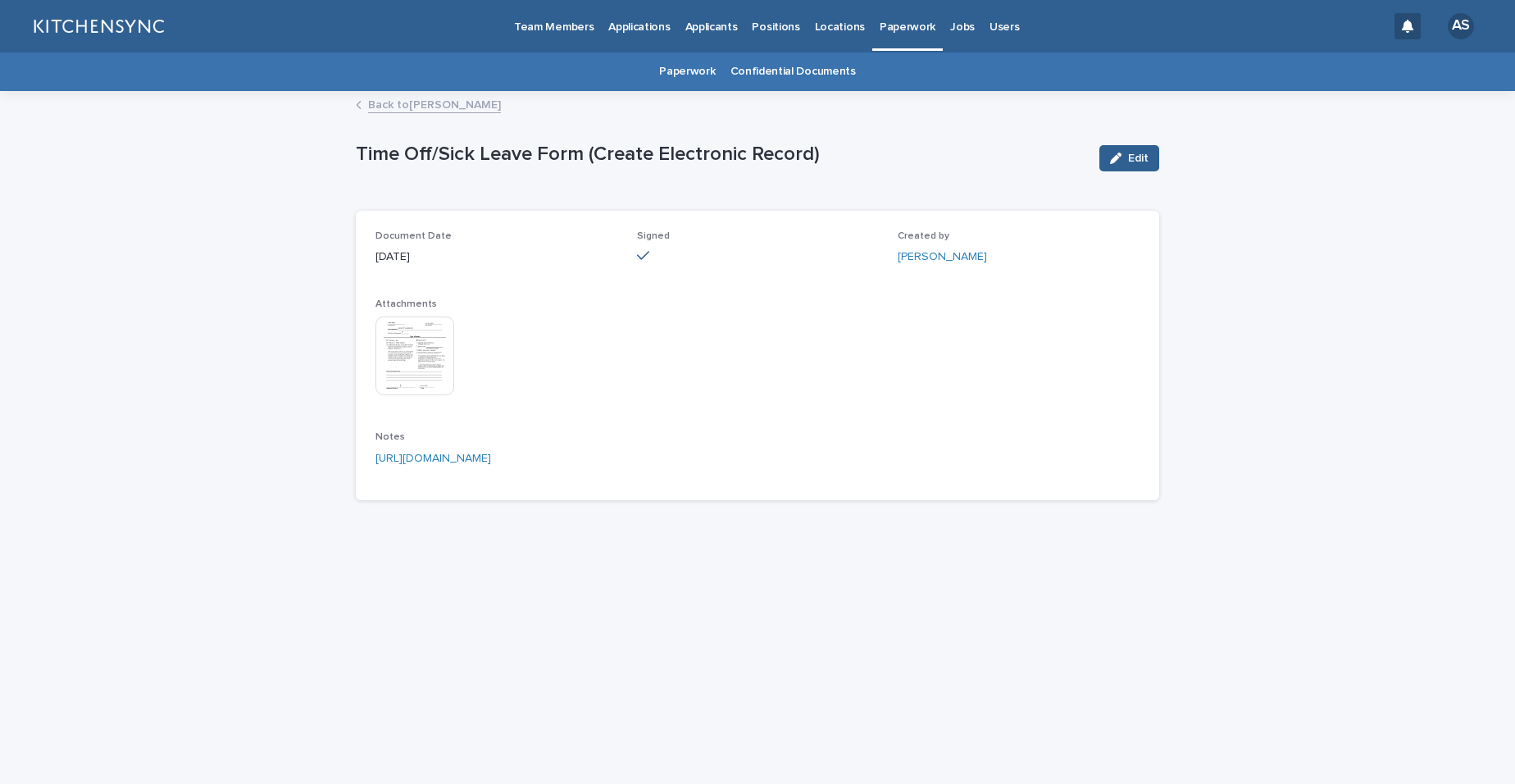
click at [438, 106] on link "Back to [PERSON_NAME]" at bounding box center [435, 104] width 133 height 19
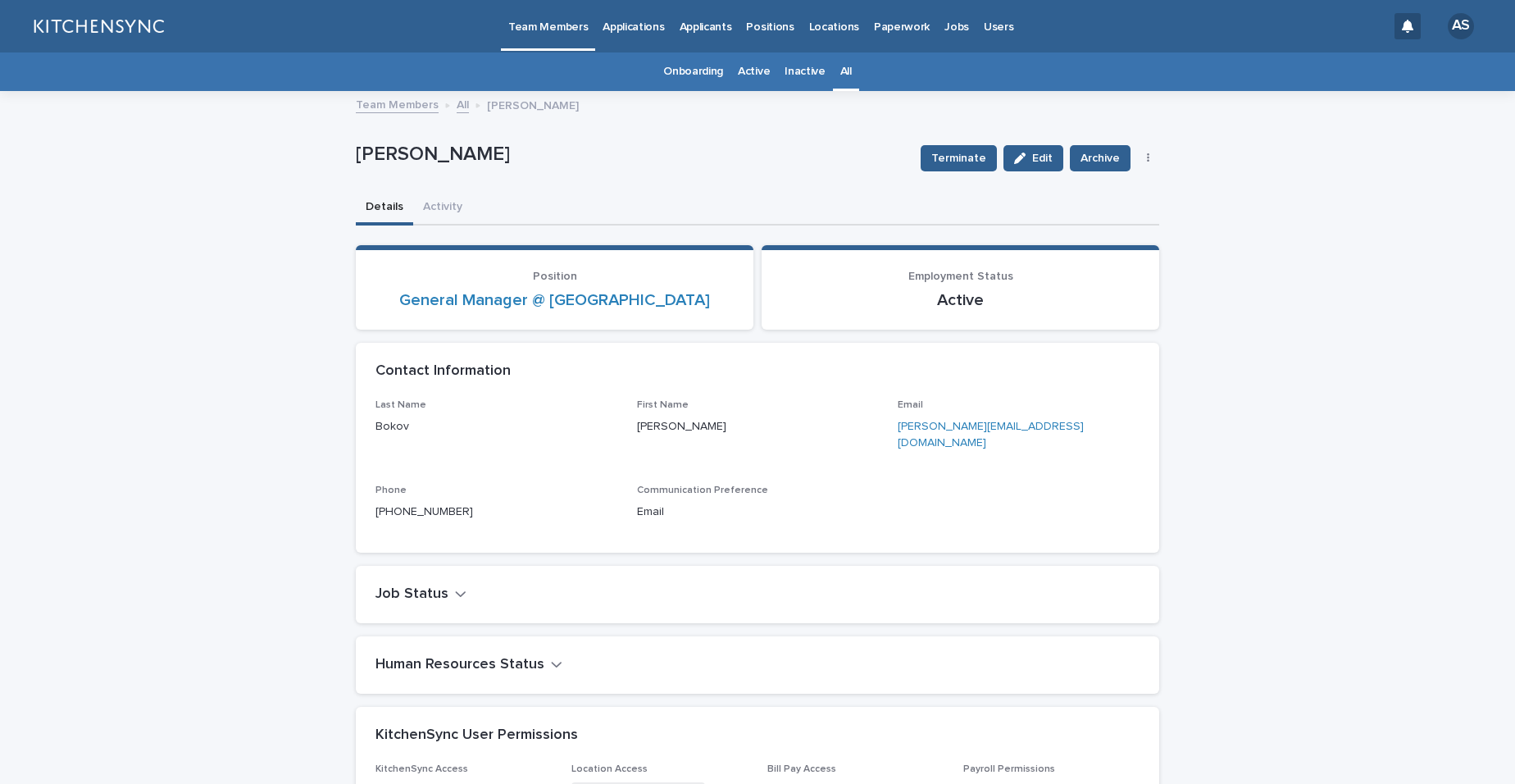
scroll to position [52, 0]
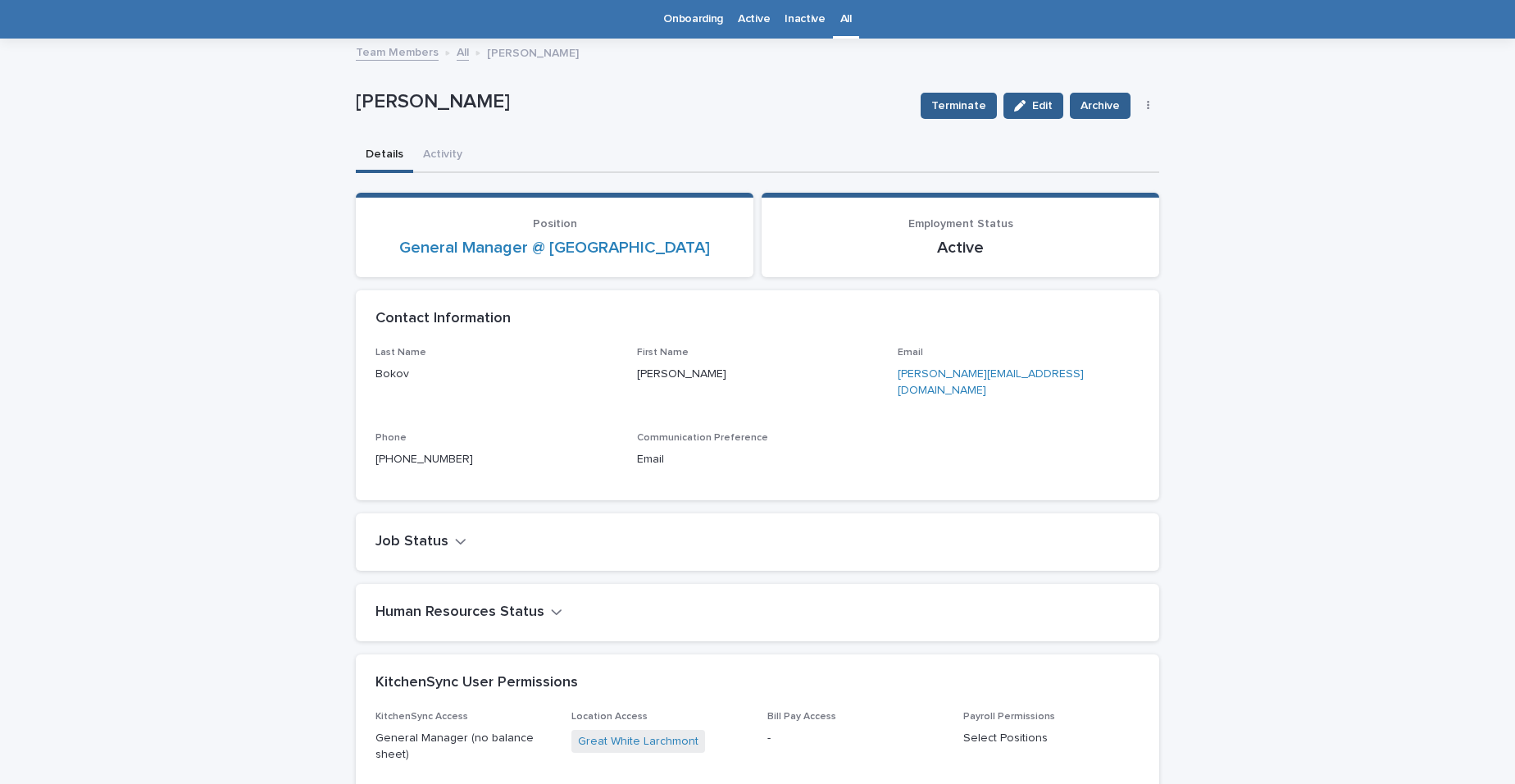
click at [1110, 344] on div "Contact Information" at bounding box center [757, 319] width 803 height 57
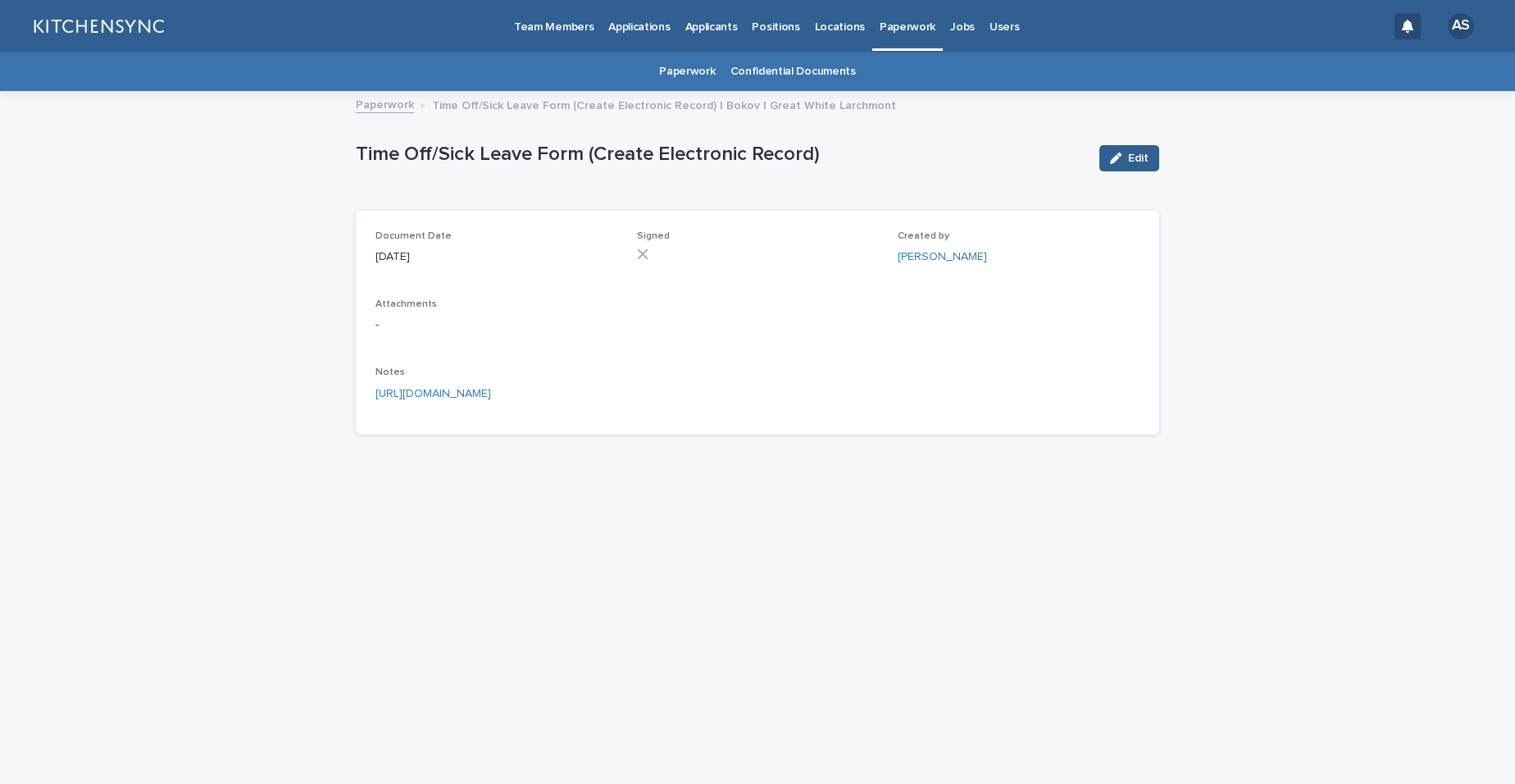
click at [492, 393] on link "[URL][DOMAIN_NAME]" at bounding box center [432, 394] width 116 height 12
click at [392, 106] on link "Paperwork" at bounding box center [384, 104] width 58 height 19
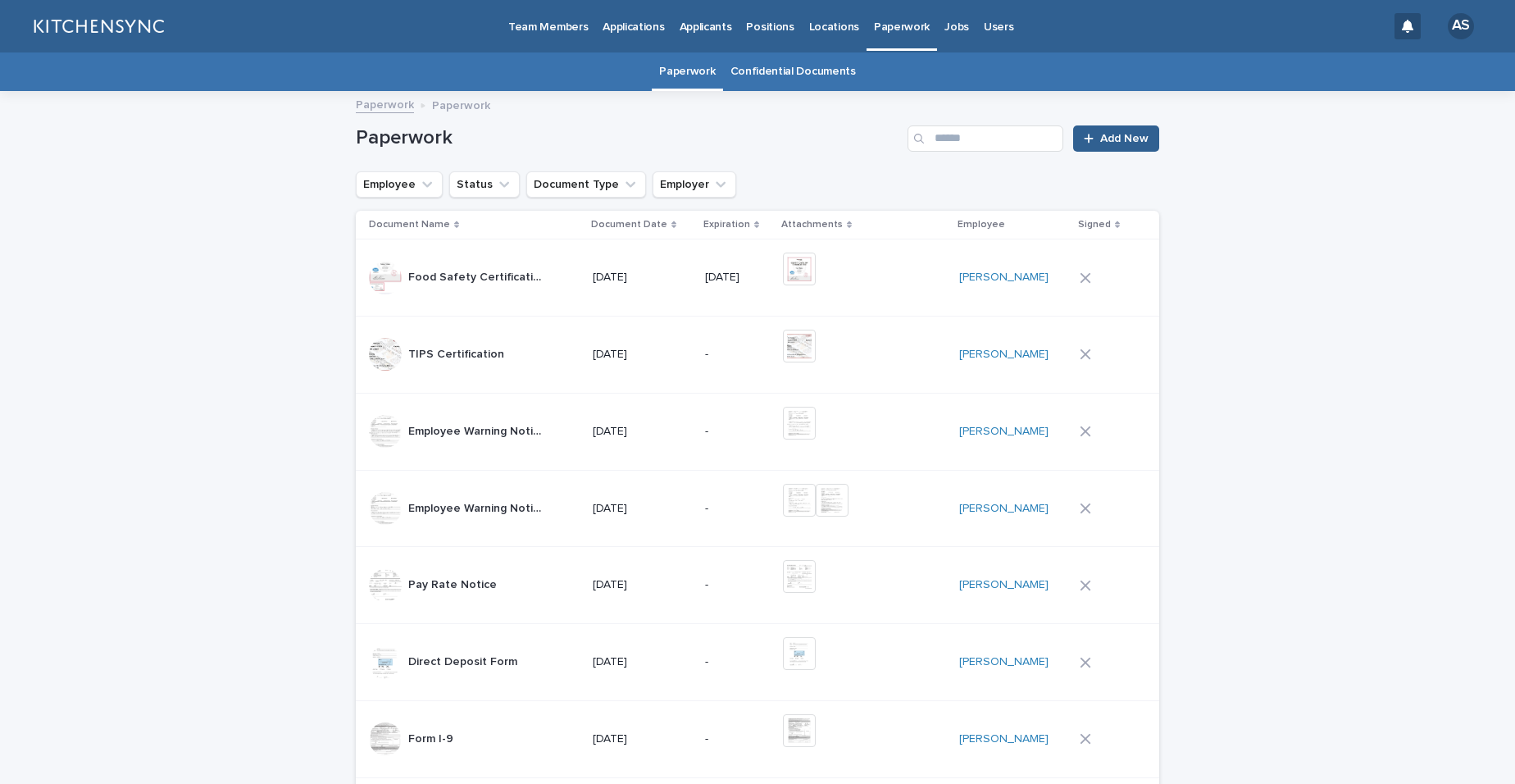
click at [543, 29] on p "Team Members" at bounding box center [548, 17] width 79 height 35
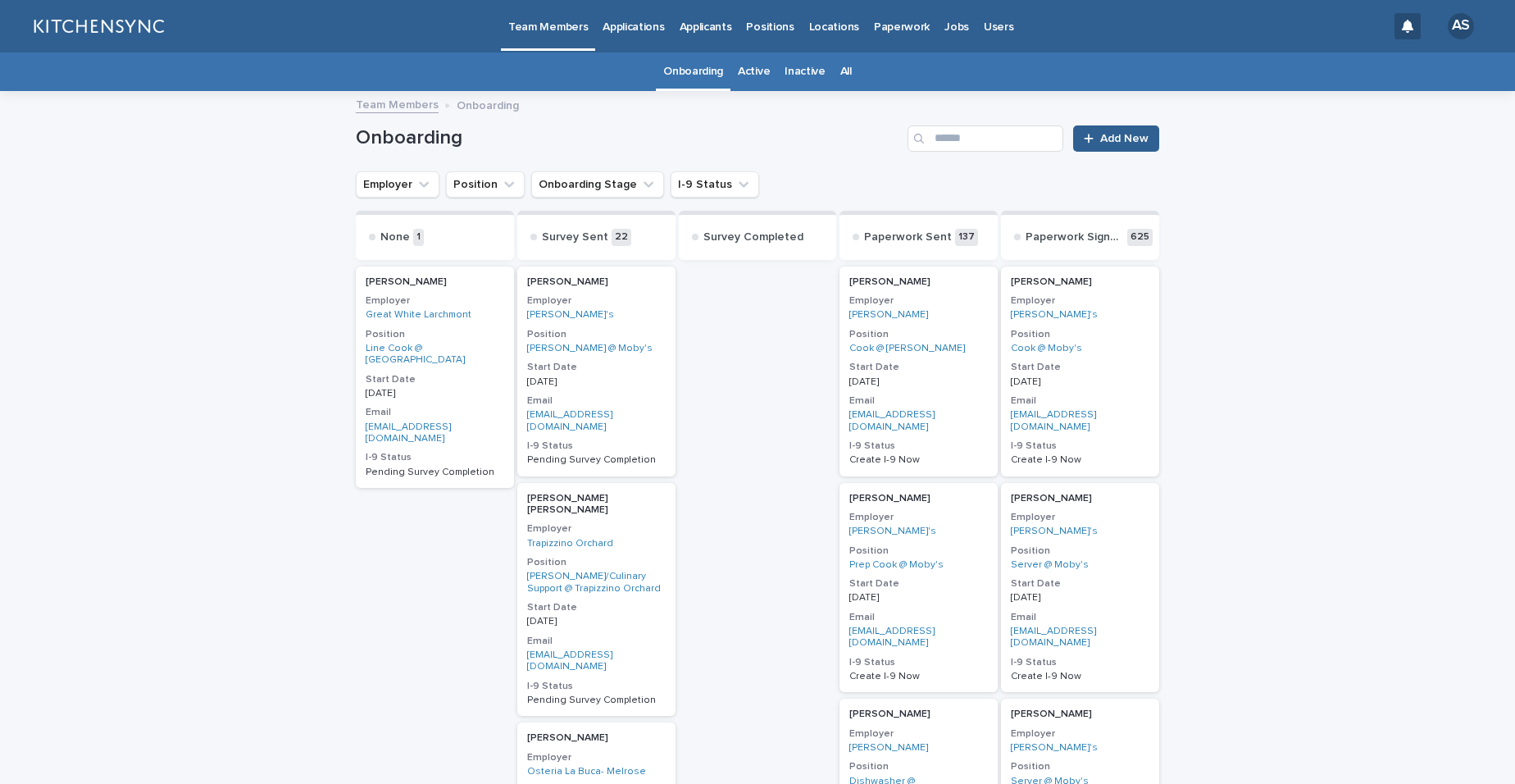
click at [841, 67] on link "All" at bounding box center [846, 72] width 12 height 39
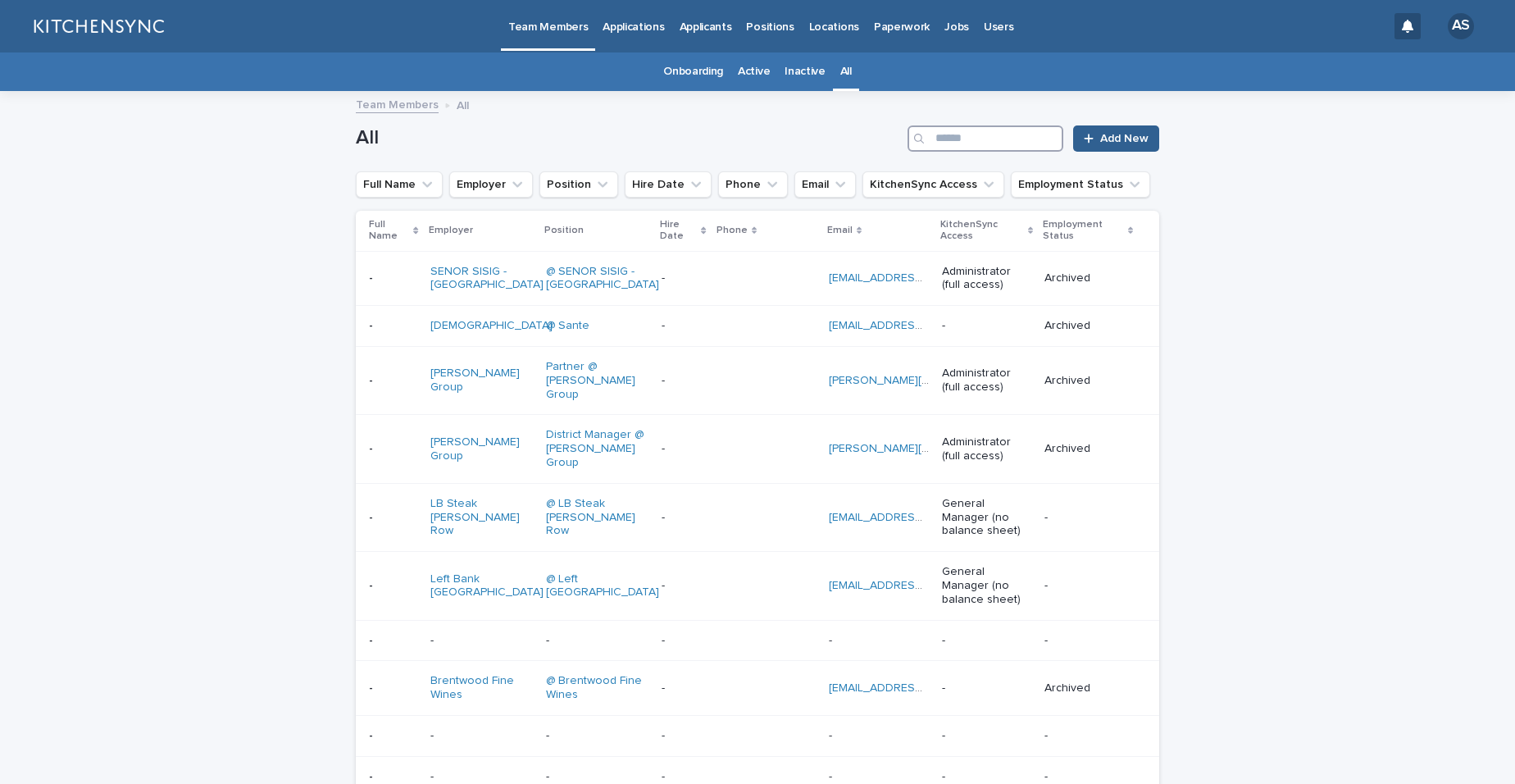
click at [1007, 140] on input "Search" at bounding box center [986, 138] width 156 height 26
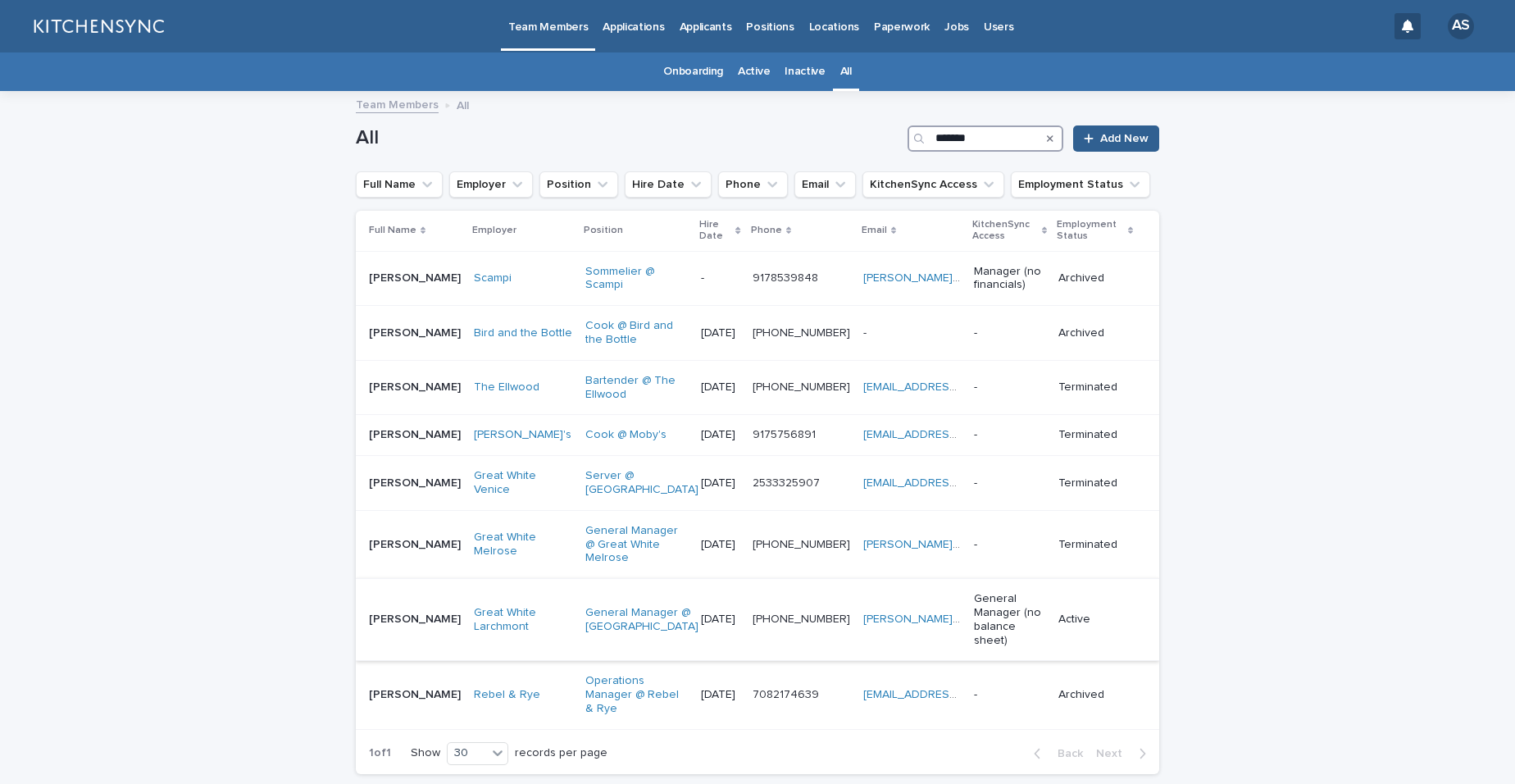
type input "*******"
click at [409, 629] on td "[PERSON_NAME] [PERSON_NAME]" at bounding box center [411, 620] width 111 height 82
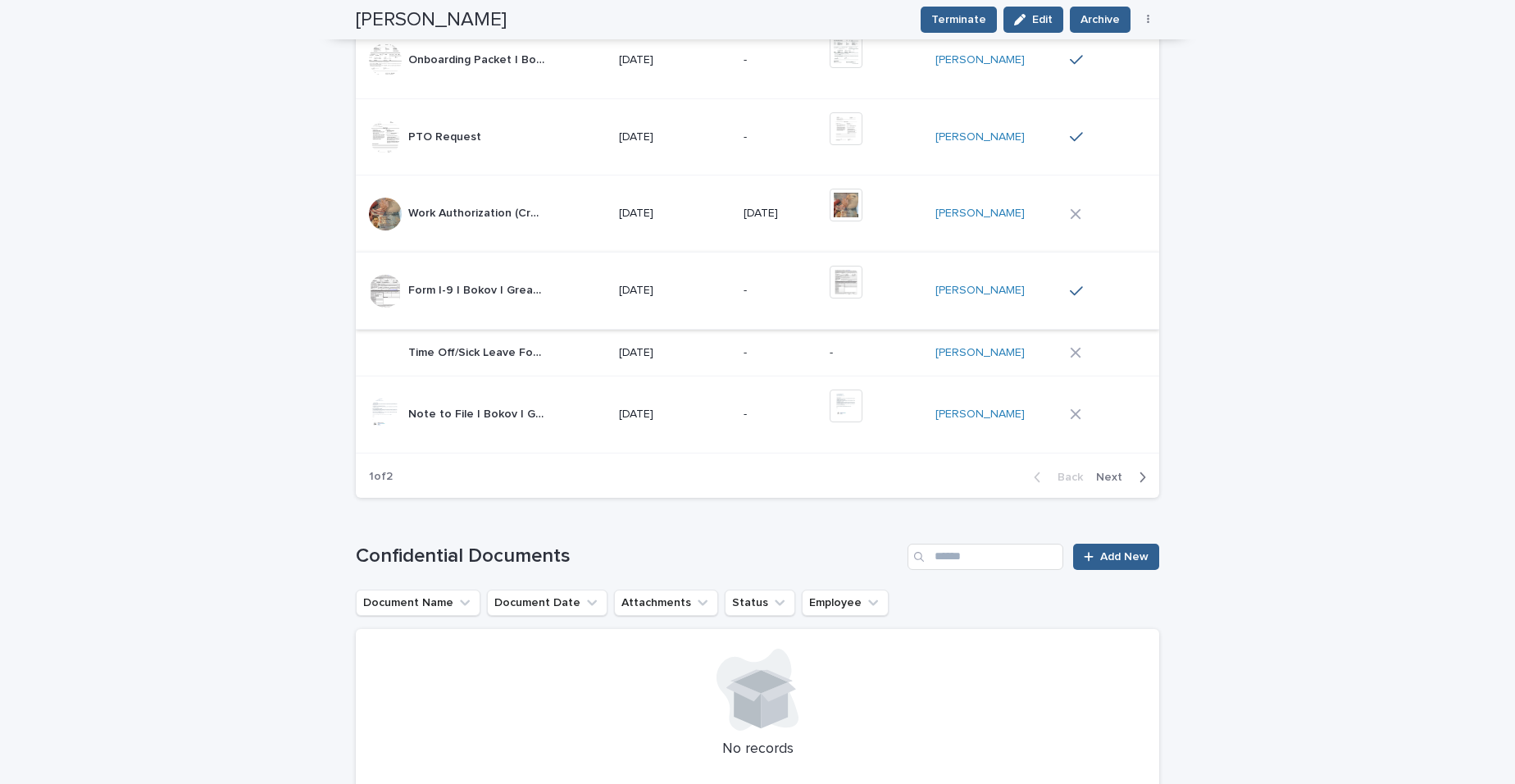
scroll to position [1813, 0]
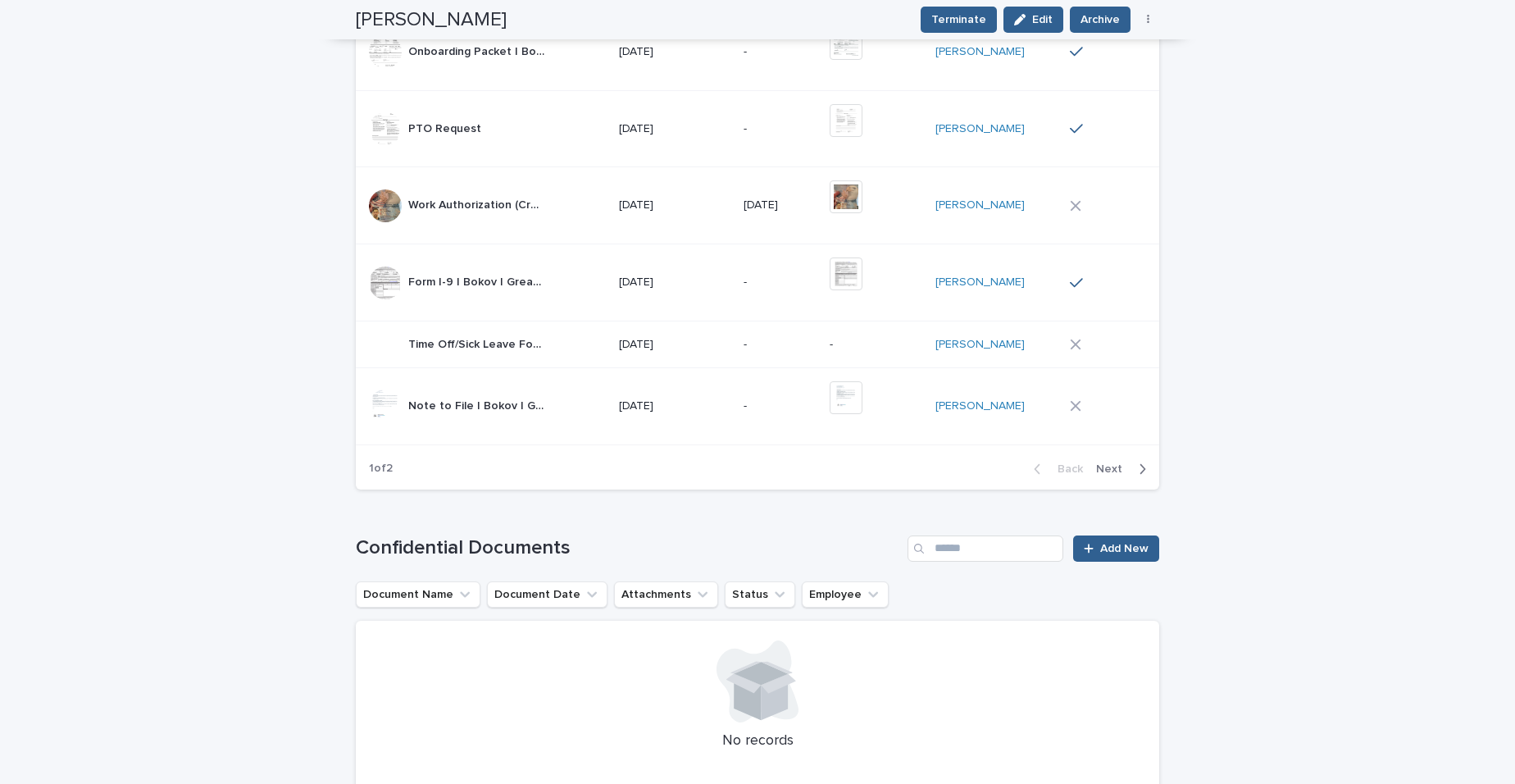
click at [1114, 463] on span "Next" at bounding box center [1114, 469] width 36 height 12
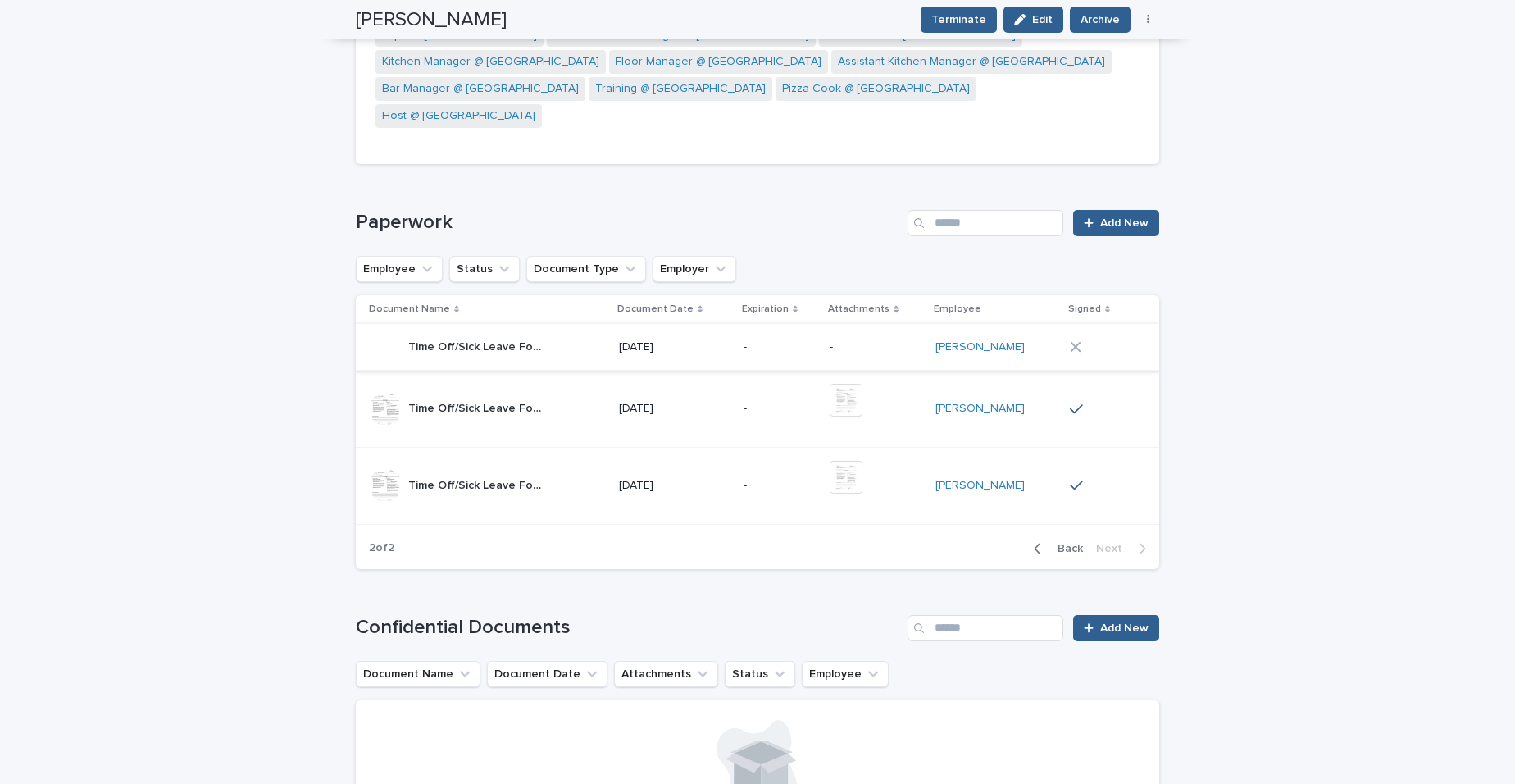
scroll to position [1255, 0]
click at [1100, 218] on span "Add New" at bounding box center [1124, 224] width 48 height 12
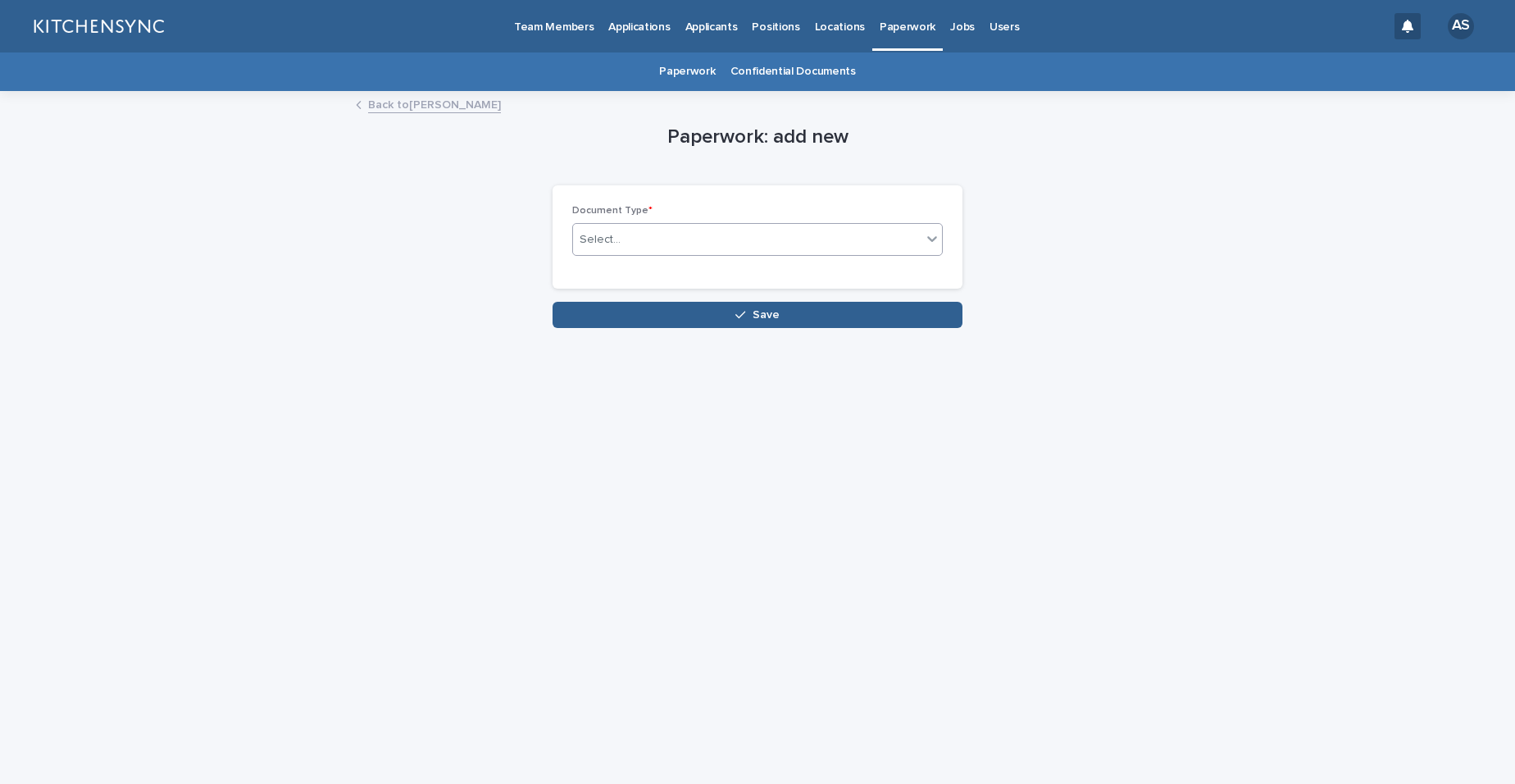
click at [705, 245] on div "Select..." at bounding box center [747, 239] width 348 height 27
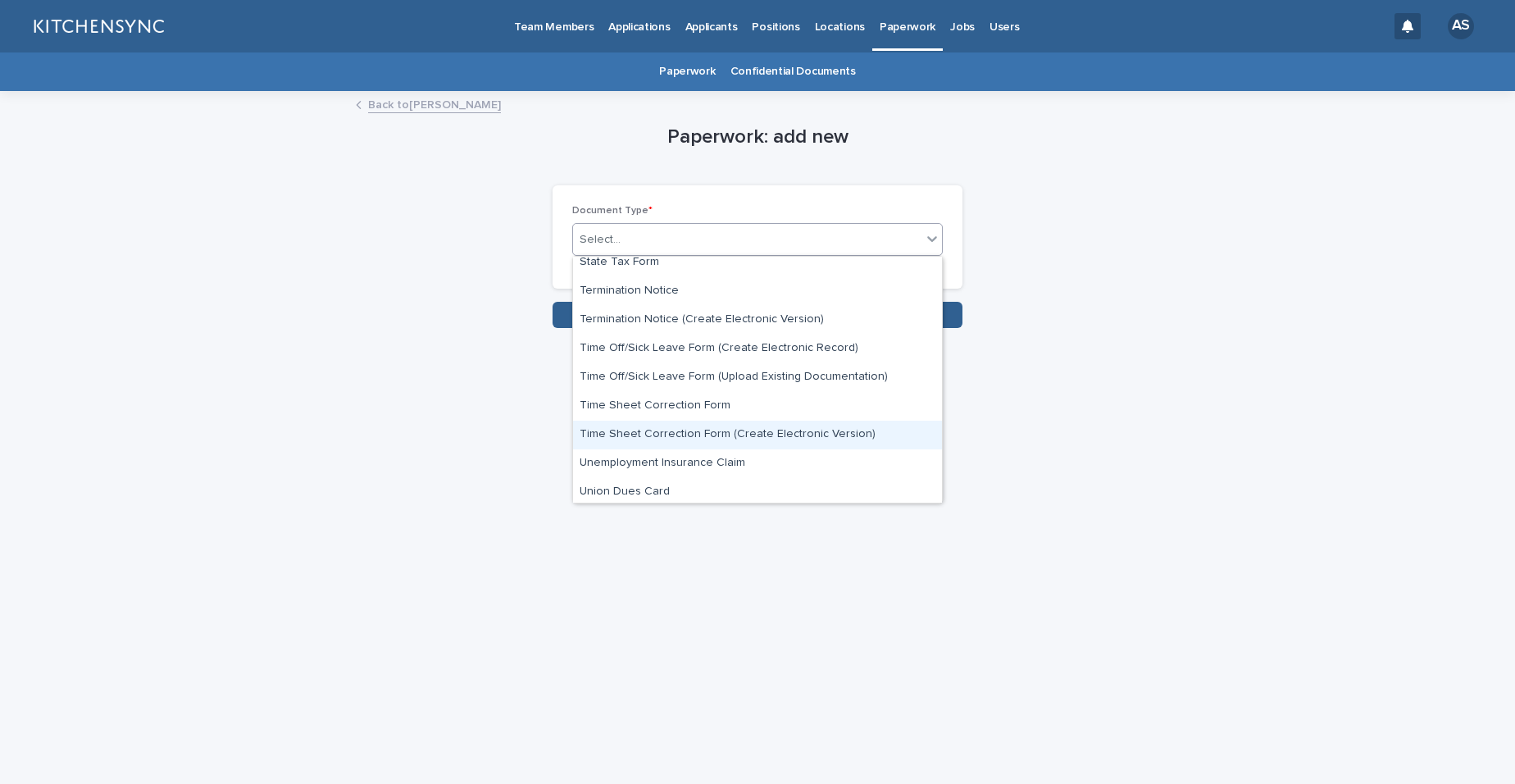
scroll to position [868, 0]
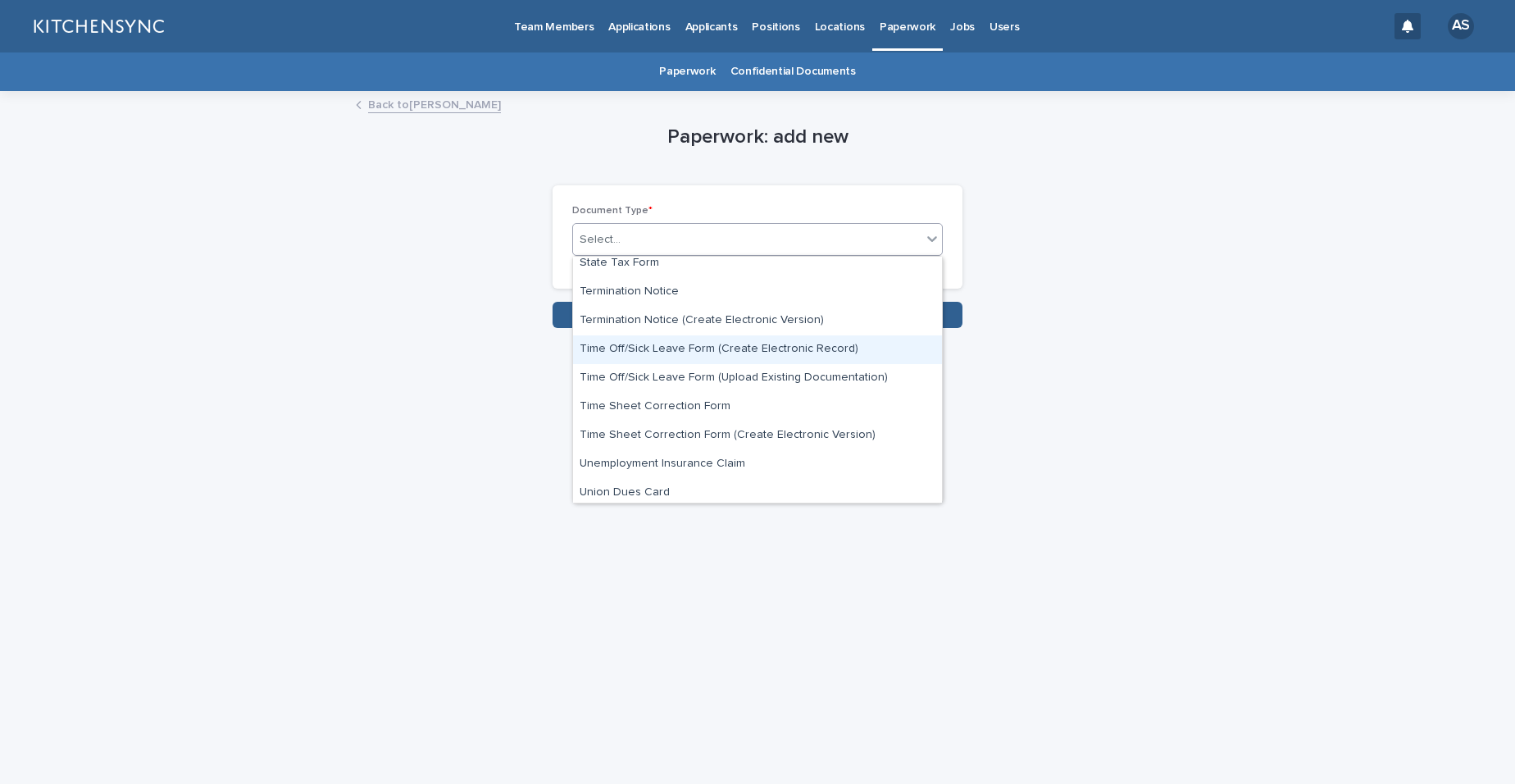
click at [808, 348] on div "Time Off/Sick Leave Form (Create Electronic Record)" at bounding box center [758, 350] width 369 height 29
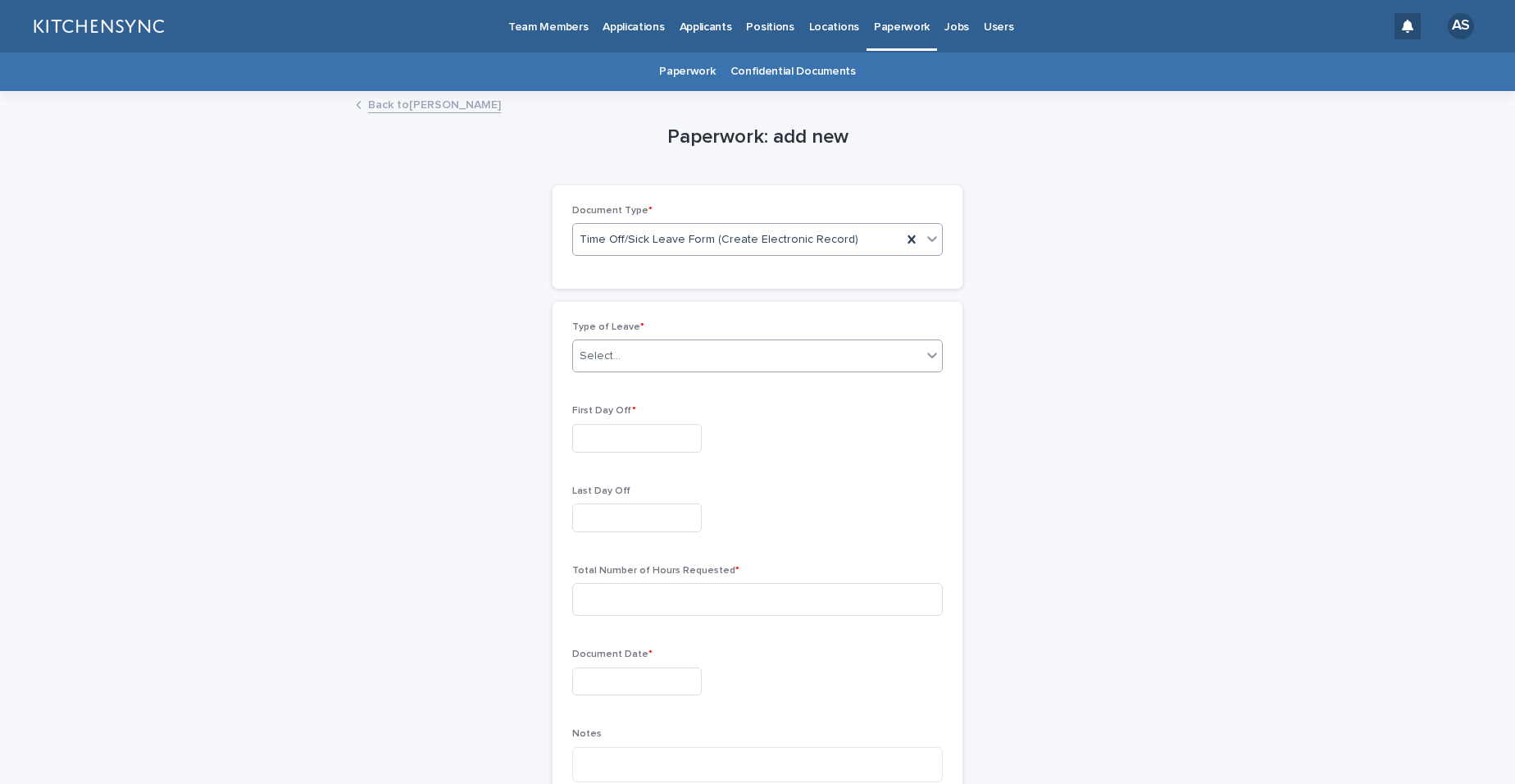
click at [693, 352] on div "Select..." at bounding box center [747, 357] width 348 height 27
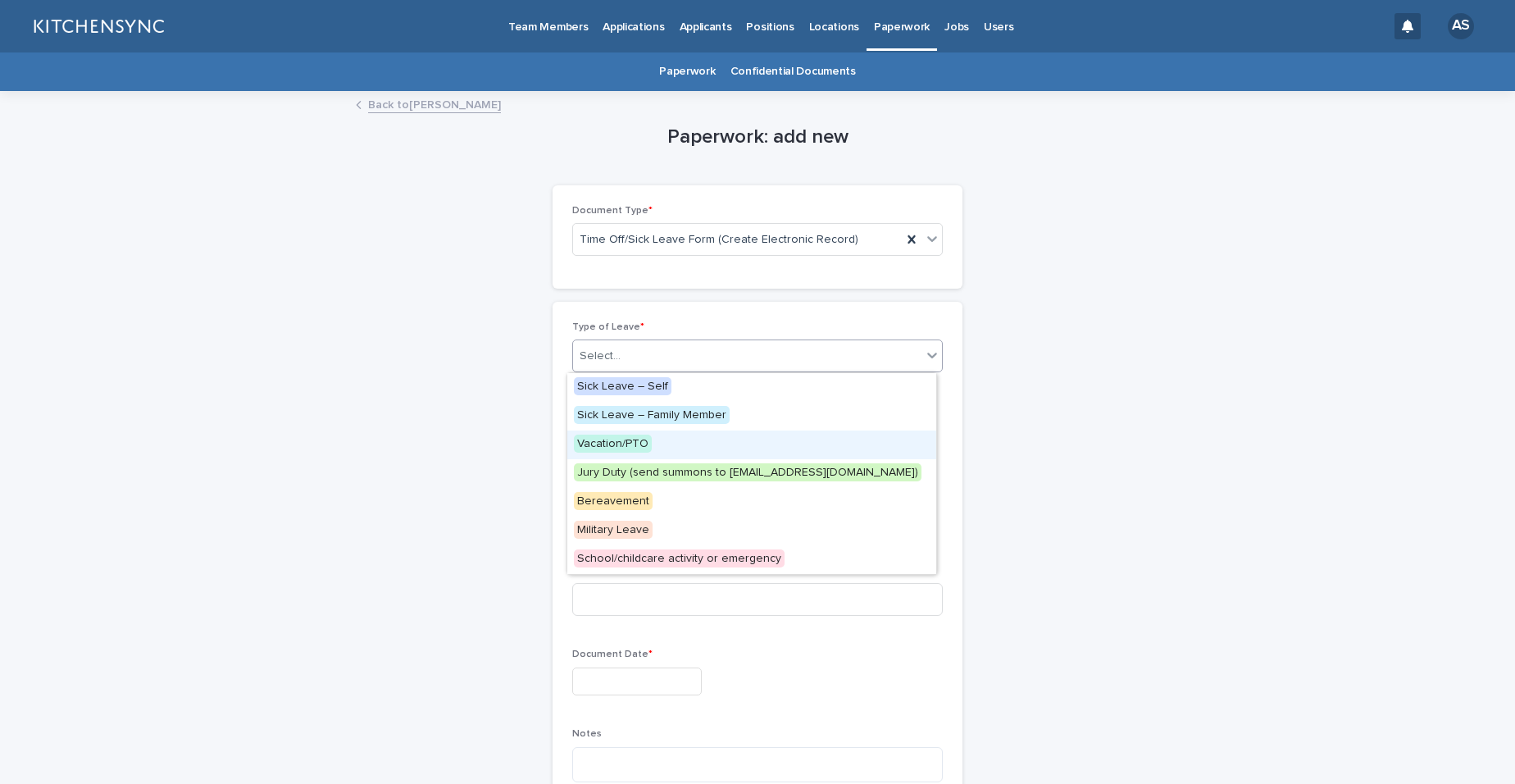
click at [706, 432] on div "Vacation/PTO" at bounding box center [752, 445] width 369 height 29
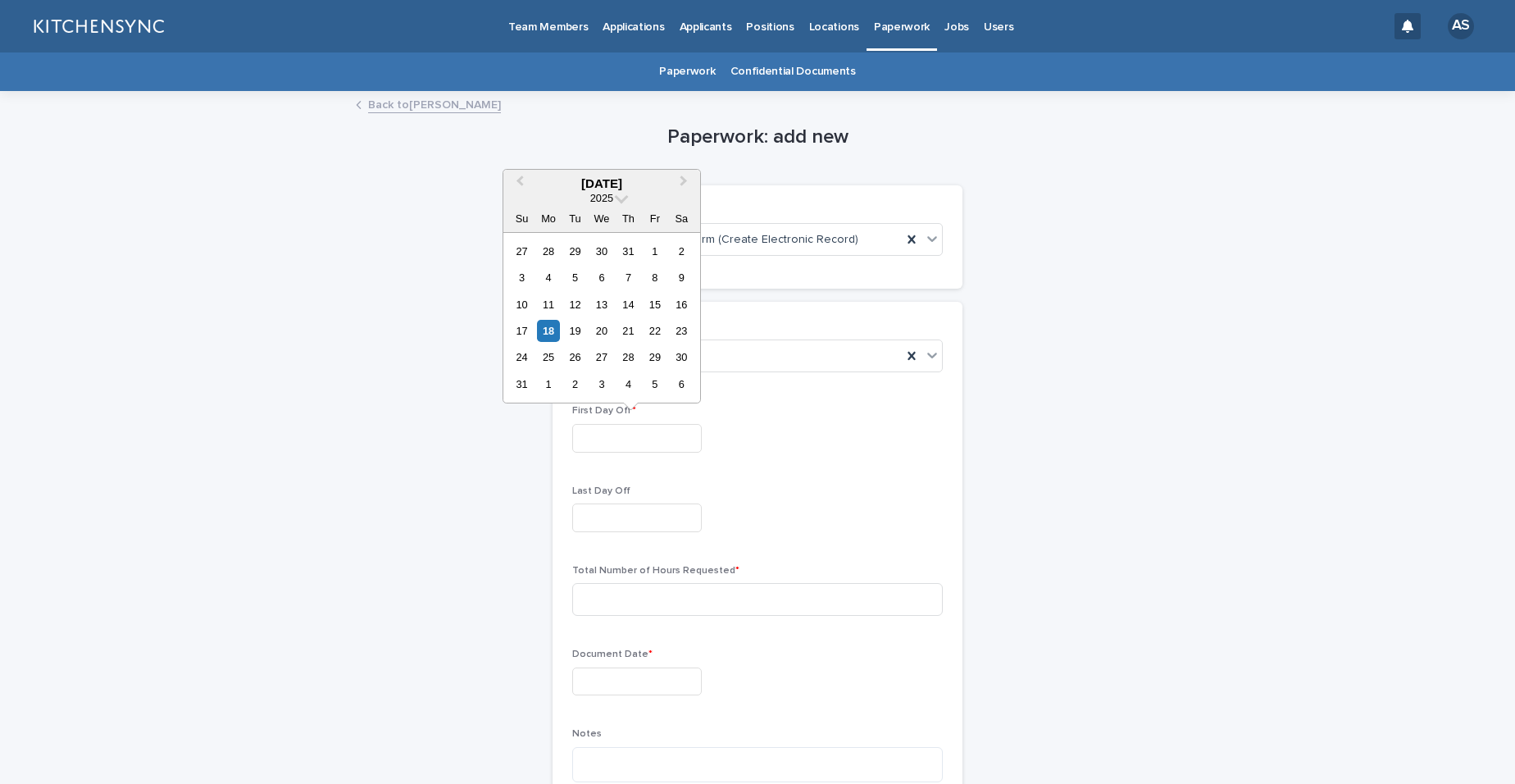
click at [636, 450] on input "text" at bounding box center [637, 438] width 130 height 29
click at [684, 183] on span "Next Month" at bounding box center [684, 183] width 0 height 22
click at [522, 309] on div "14" at bounding box center [522, 304] width 22 height 22
type input "**********"
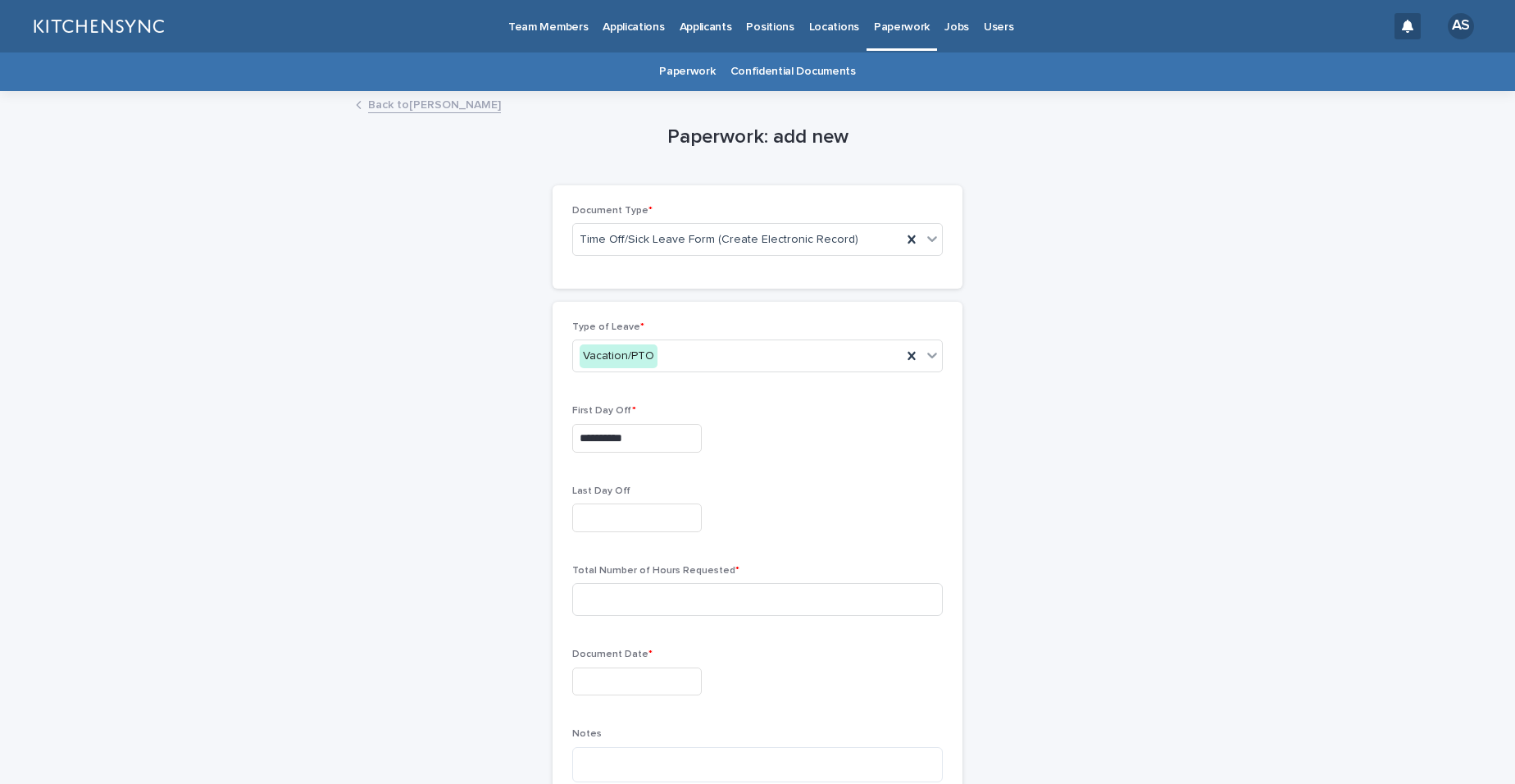
click at [645, 529] on input "text" at bounding box center [637, 518] width 130 height 29
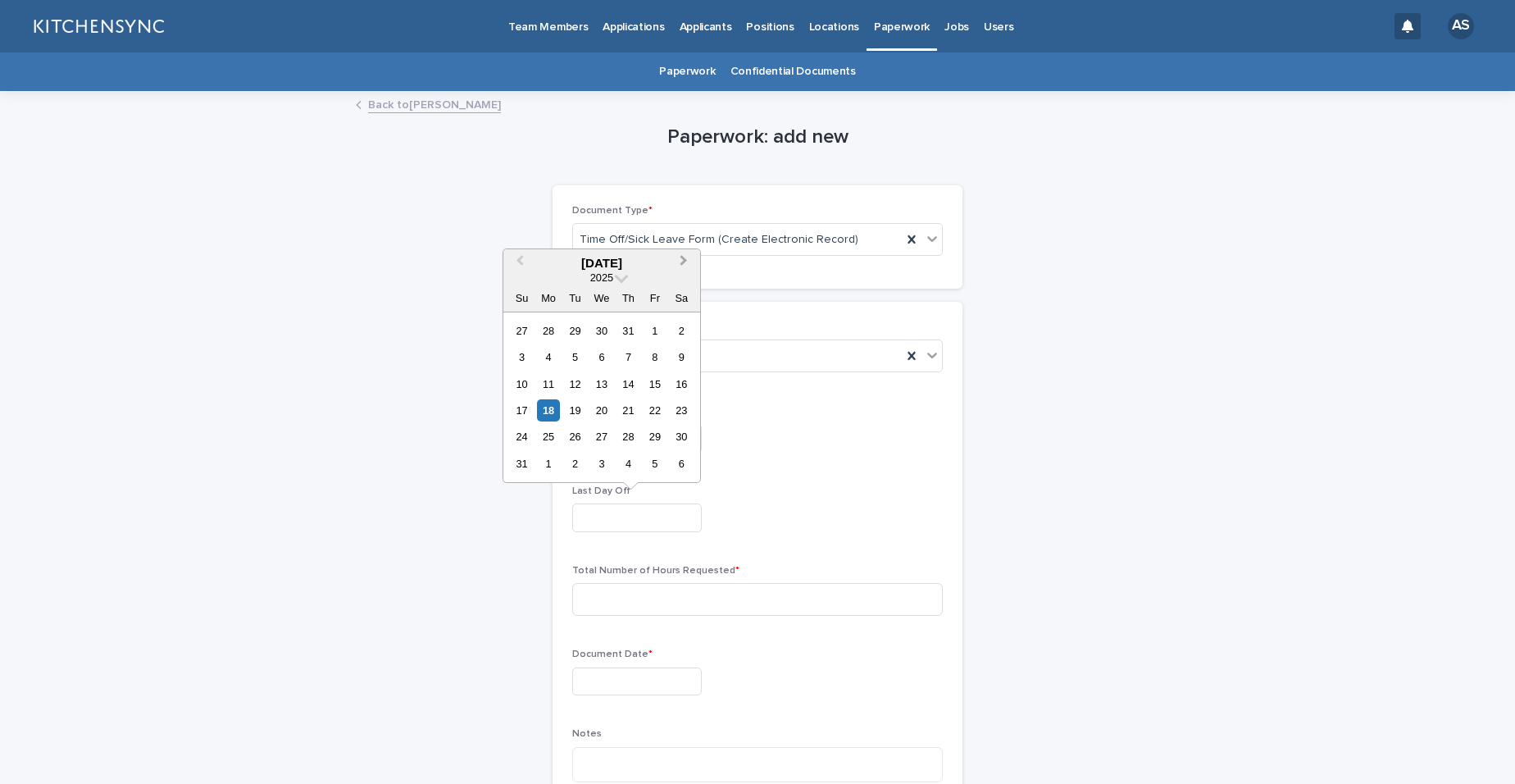
click at [684, 257] on span "Next Month" at bounding box center [684, 263] width 0 height 22
click at [518, 414] on div "21" at bounding box center [522, 411] width 22 height 22
type input "**********"
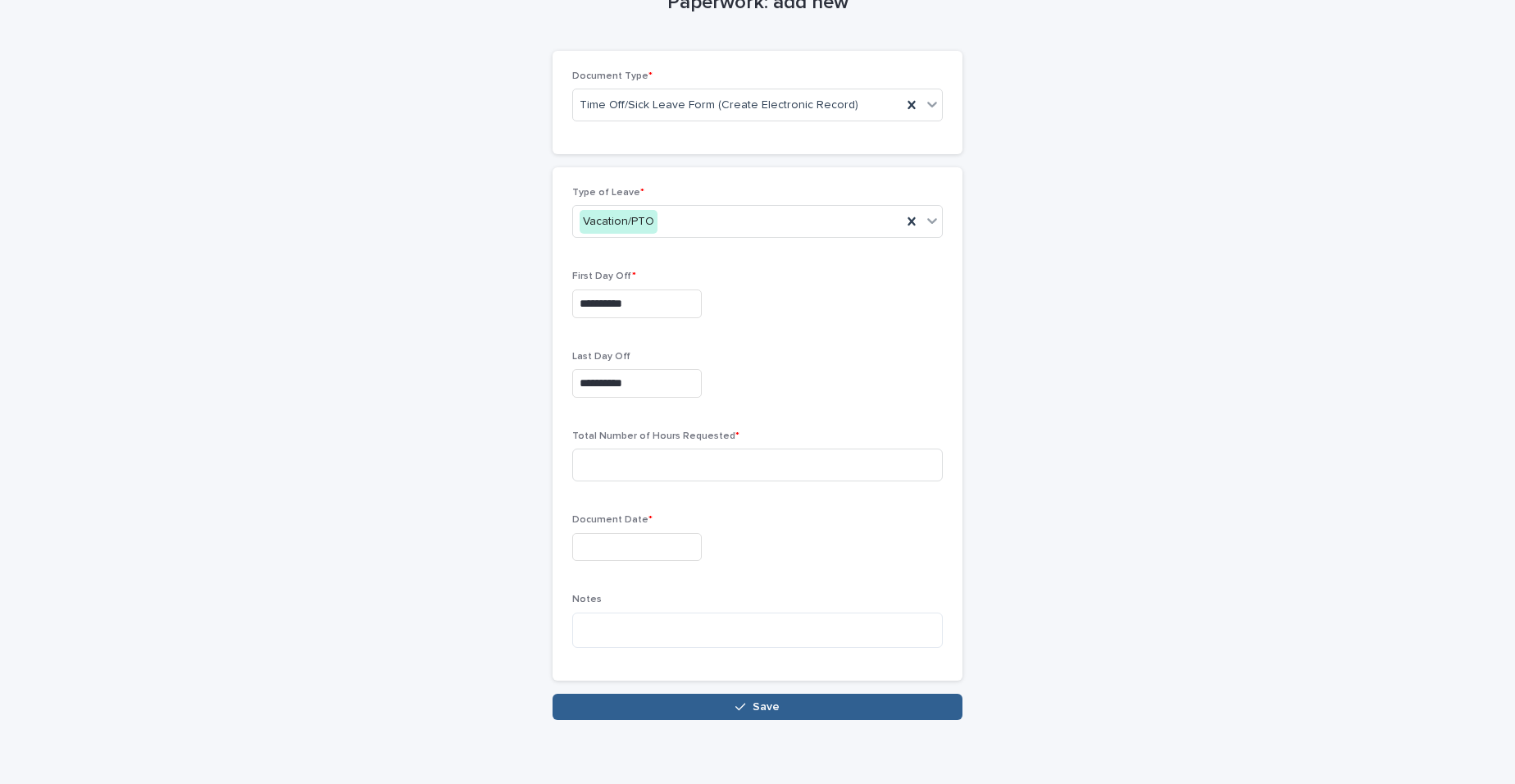
scroll to position [142, 0]
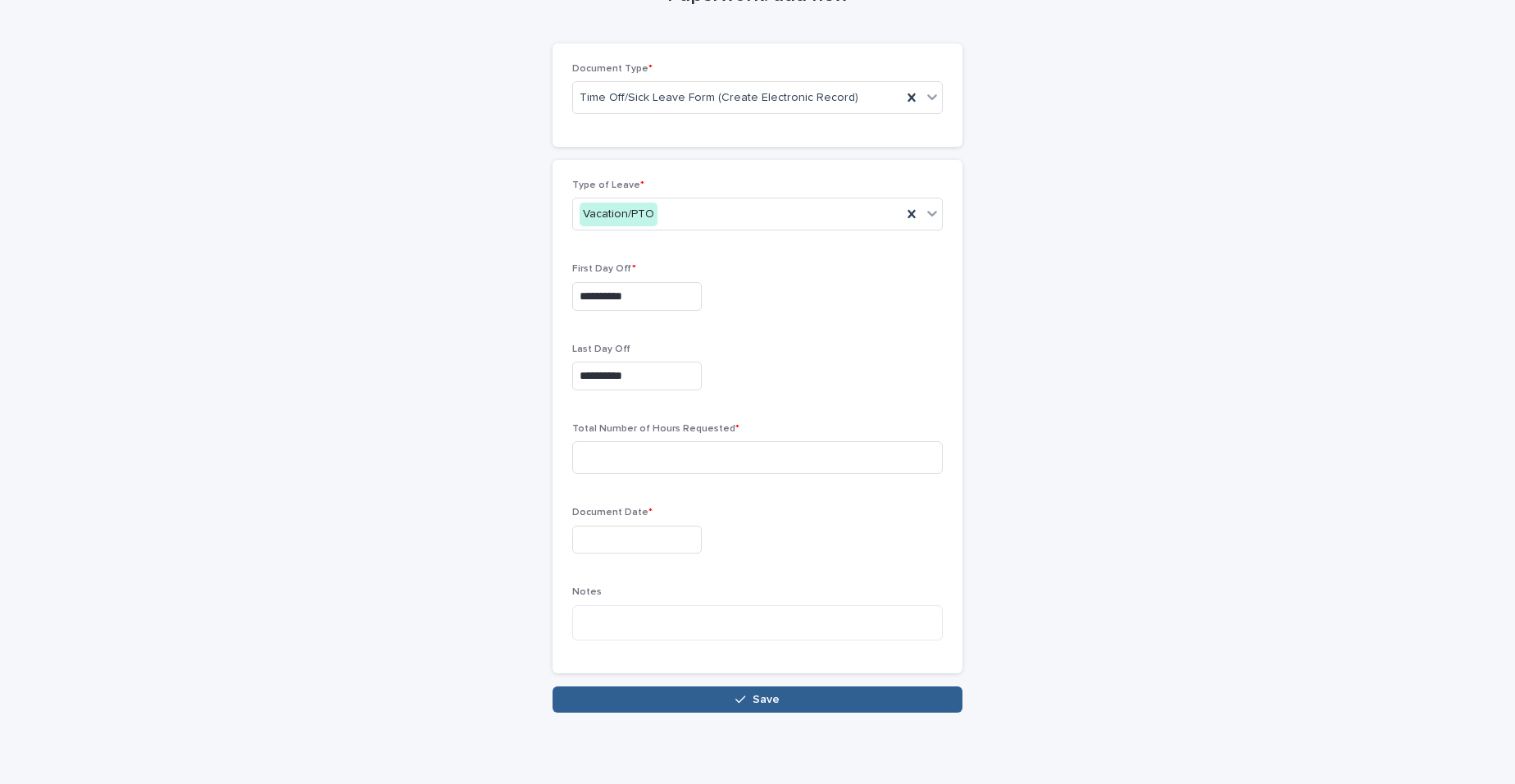
click at [642, 298] on input "**********" at bounding box center [637, 297] width 130 height 29
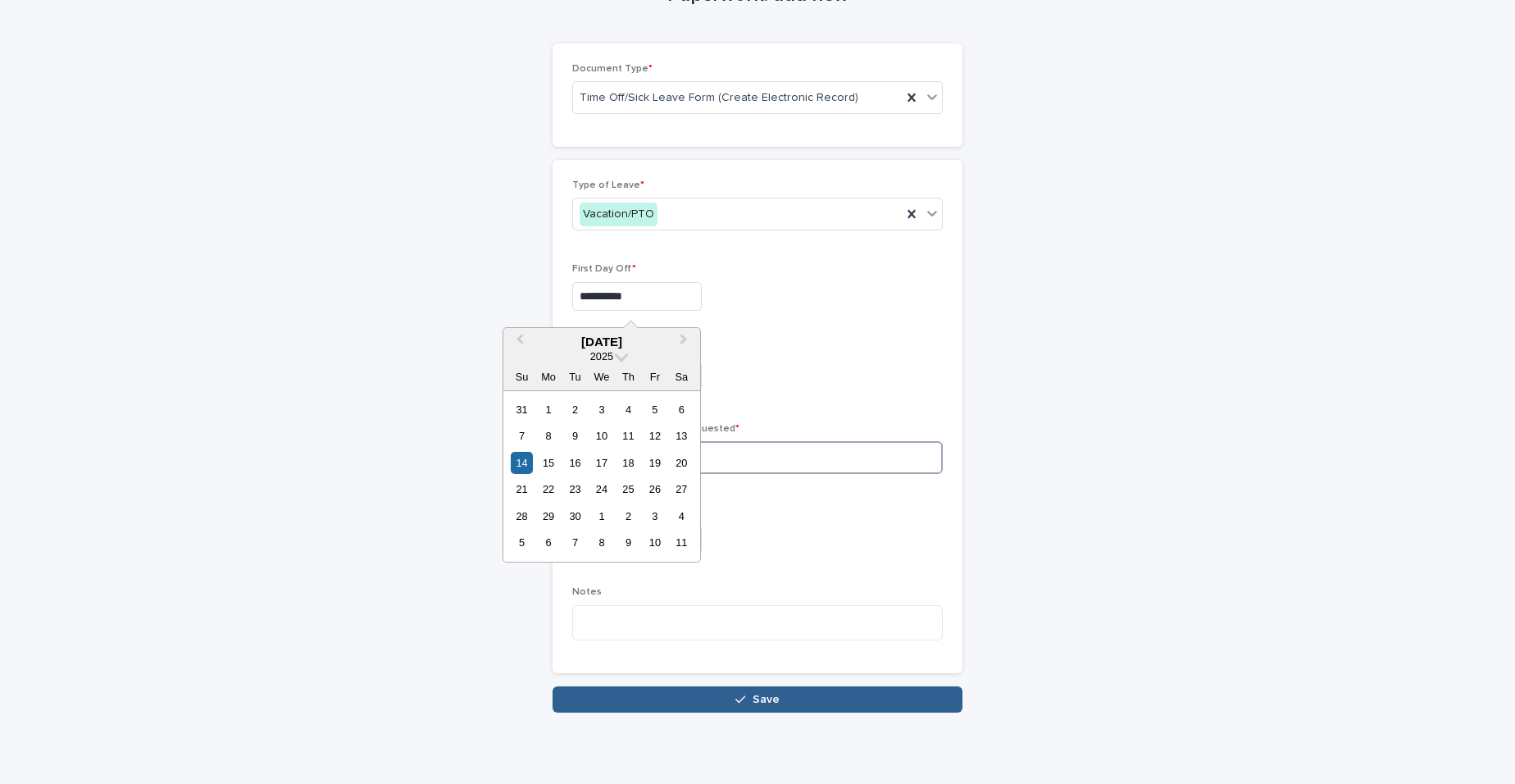
click at [722, 467] on input at bounding box center [758, 457] width 371 height 33
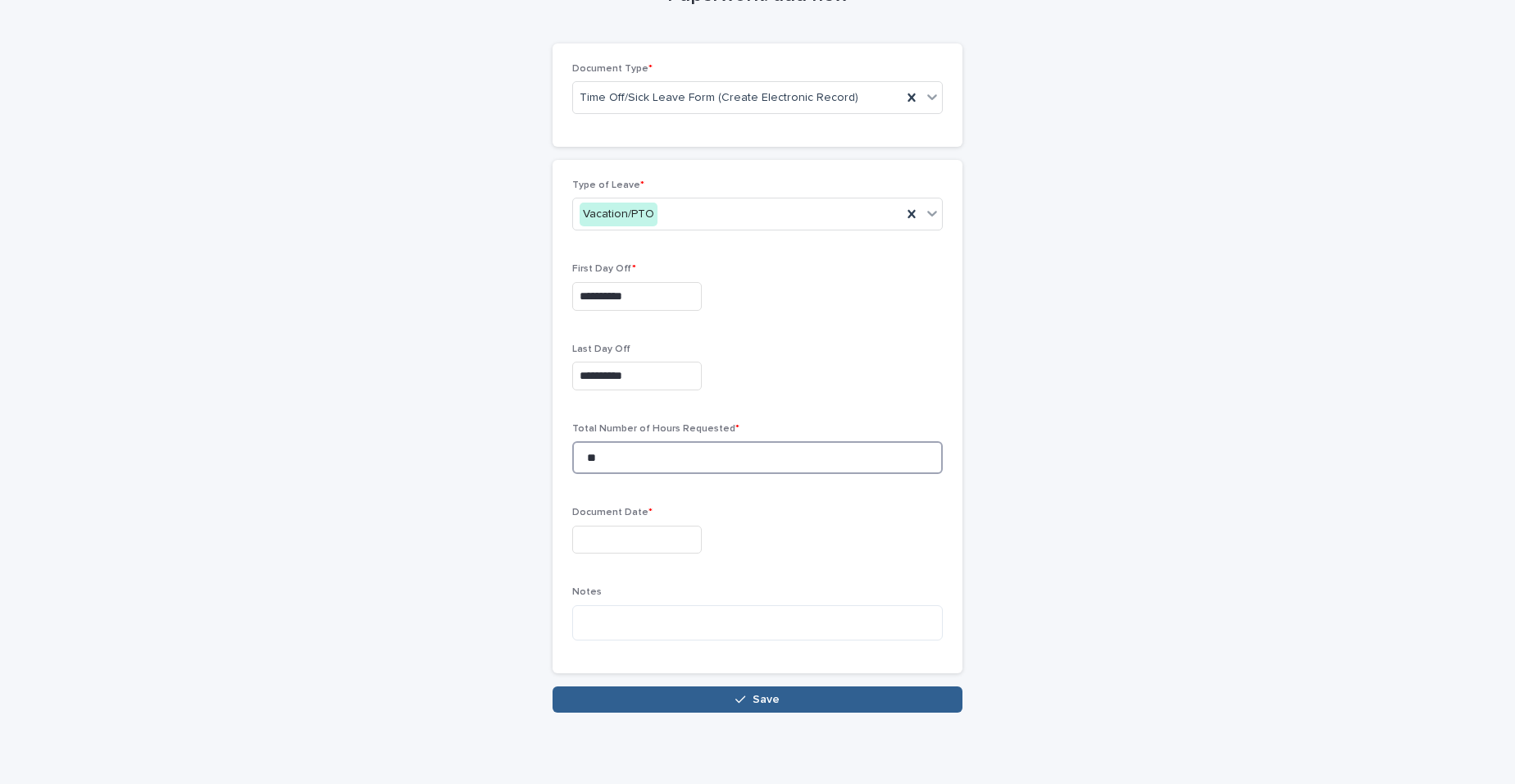
type input "**"
click at [810, 524] on div "Document Date *" at bounding box center [758, 536] width 371 height 60
click at [652, 545] on input "text" at bounding box center [637, 540] width 130 height 29
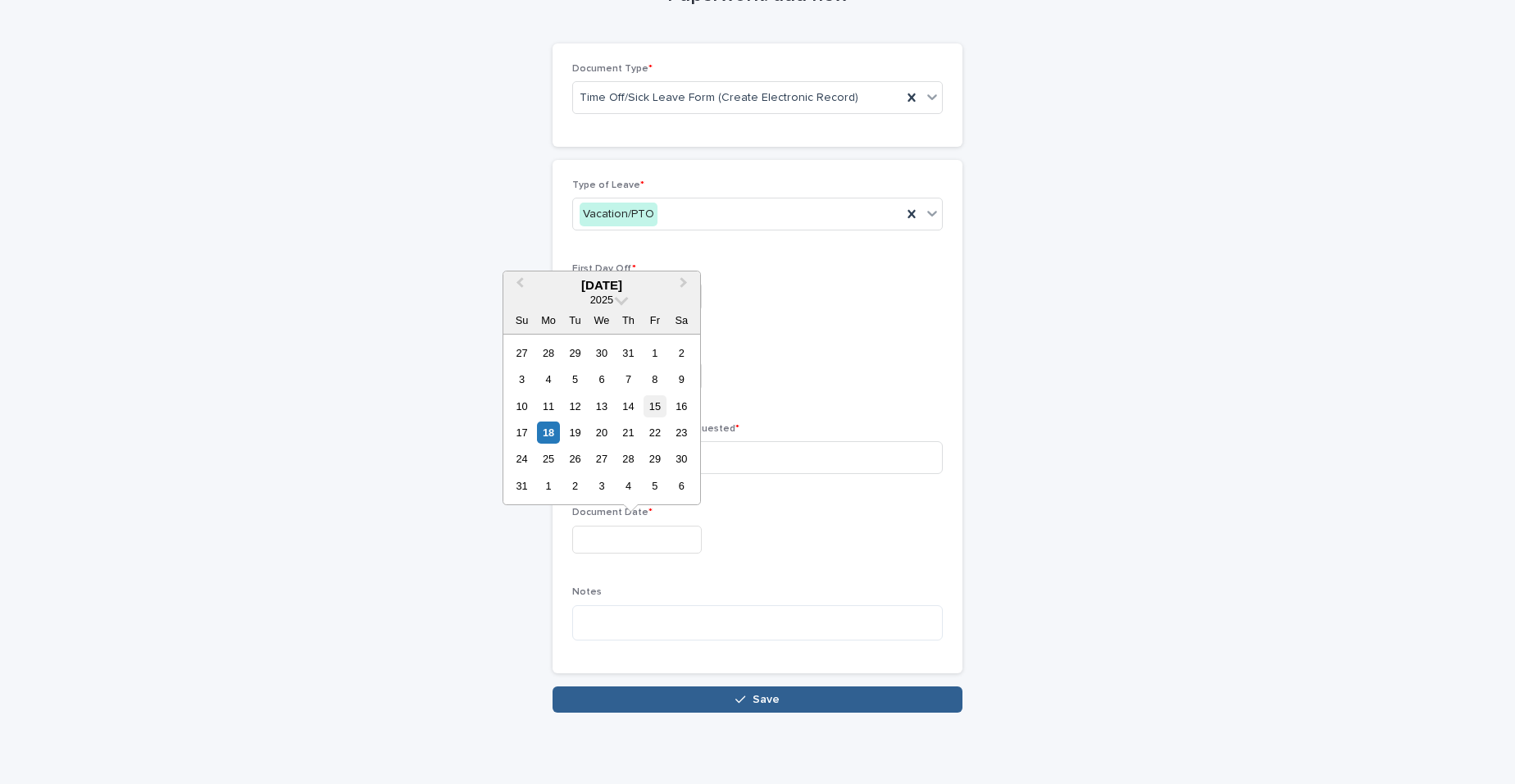
click at [663, 407] on div "15" at bounding box center [654, 406] width 22 height 22
type input "**********"
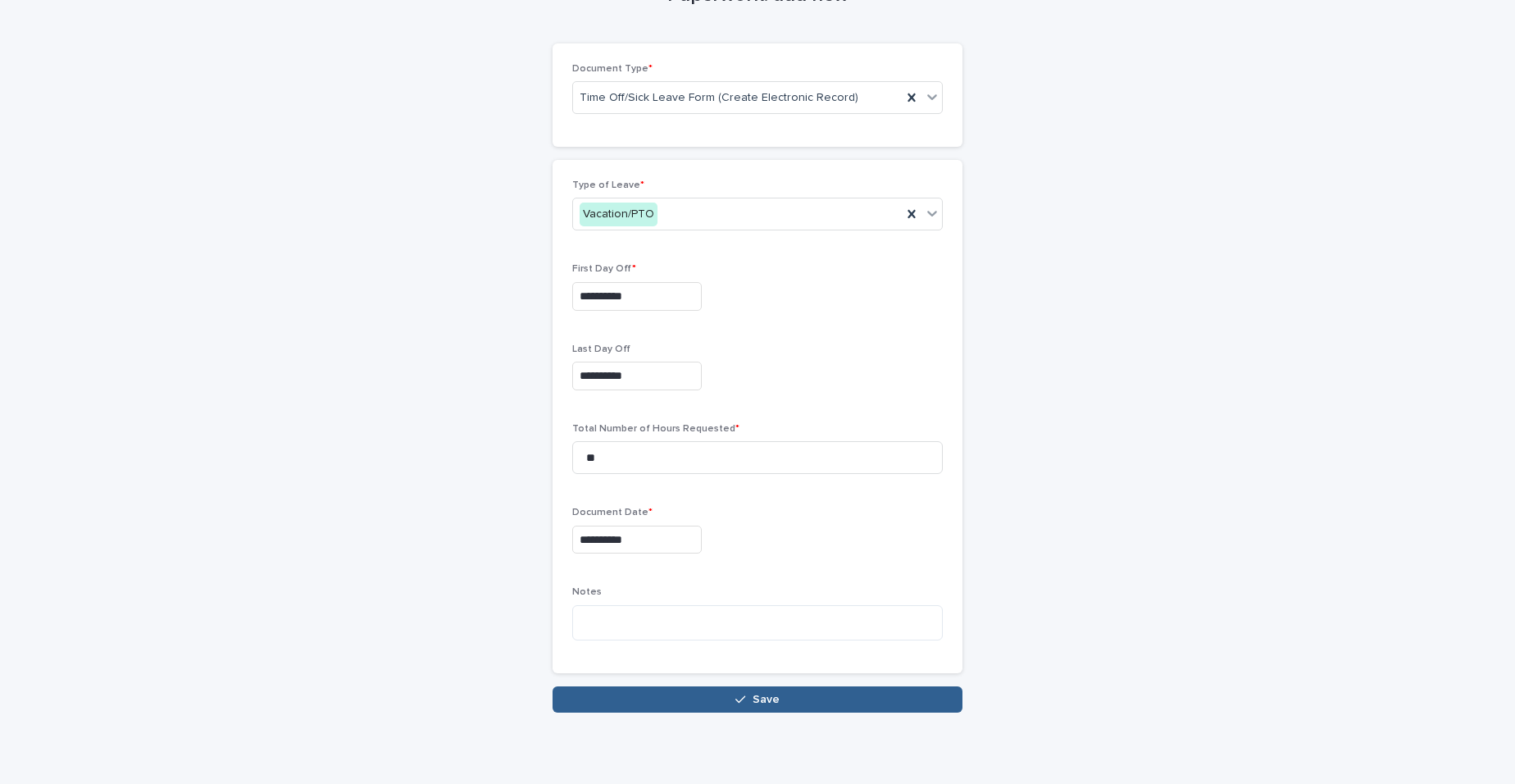
click at [762, 558] on div "**********" at bounding box center [758, 536] width 371 height 60
click at [669, 629] on textarea at bounding box center [758, 623] width 371 height 35
paste textarea "**********"
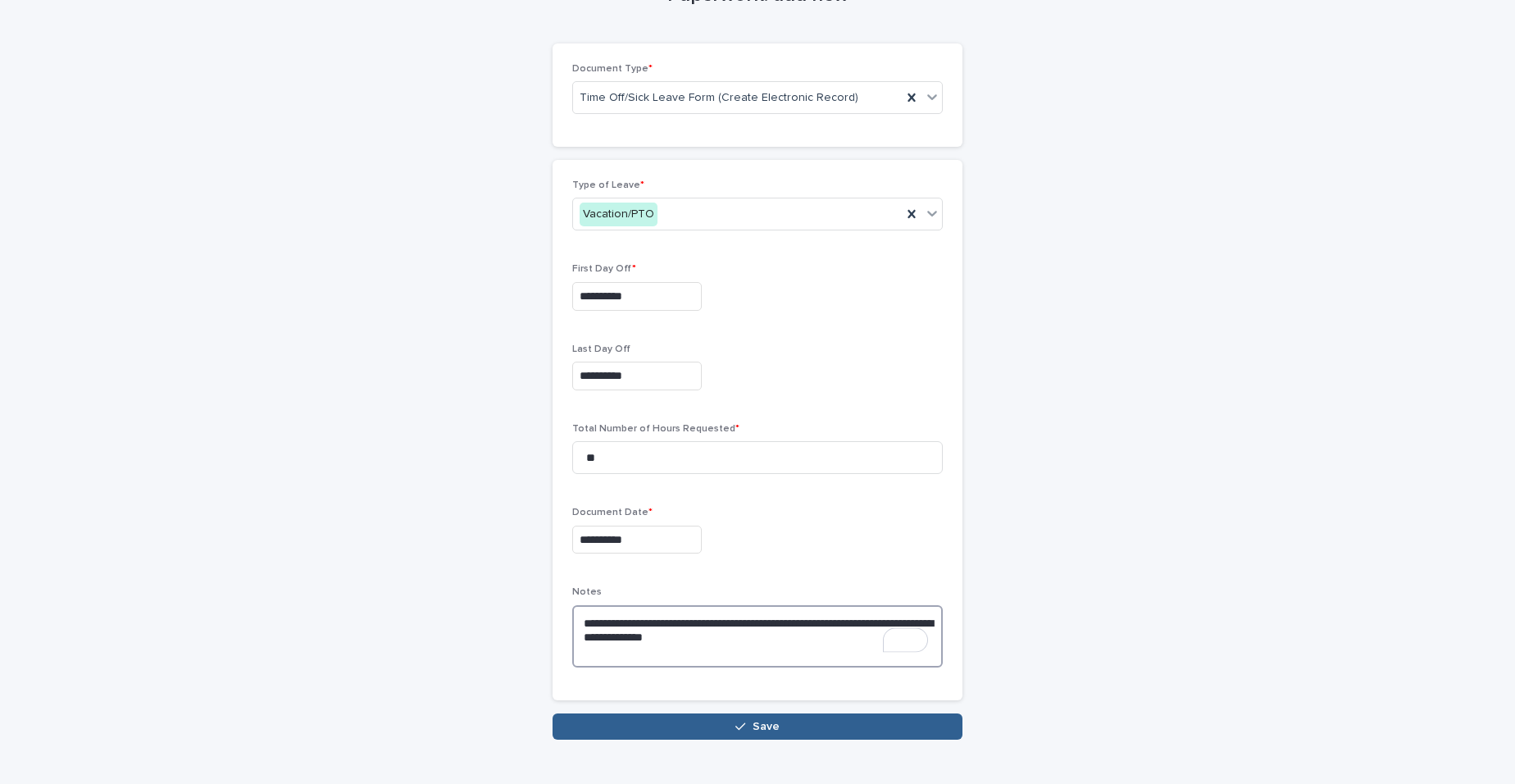
type textarea "**********"
click at [785, 545] on div "**********" at bounding box center [758, 540] width 371 height 29
click at [791, 735] on button "Save" at bounding box center [757, 726] width 410 height 26
